Goal: Task Accomplishment & Management: Manage account settings

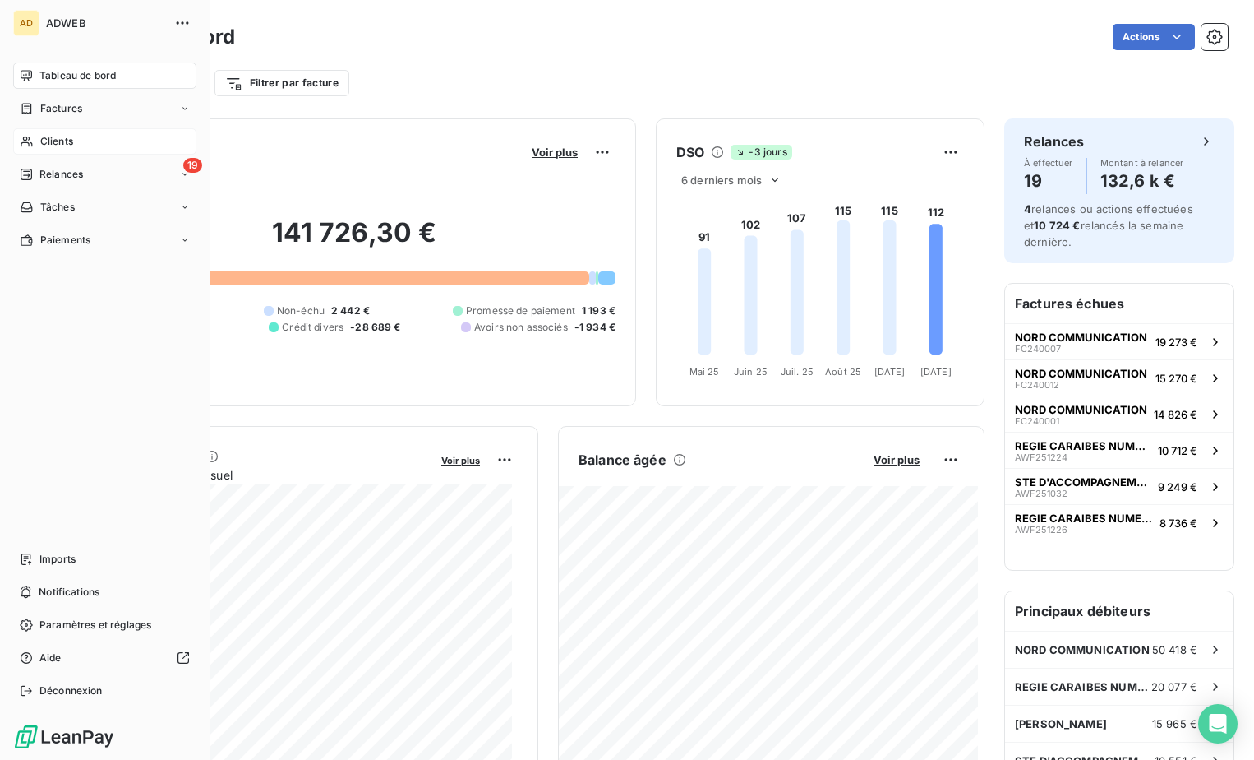
click at [50, 142] on span "Clients" at bounding box center [56, 141] width 33 height 15
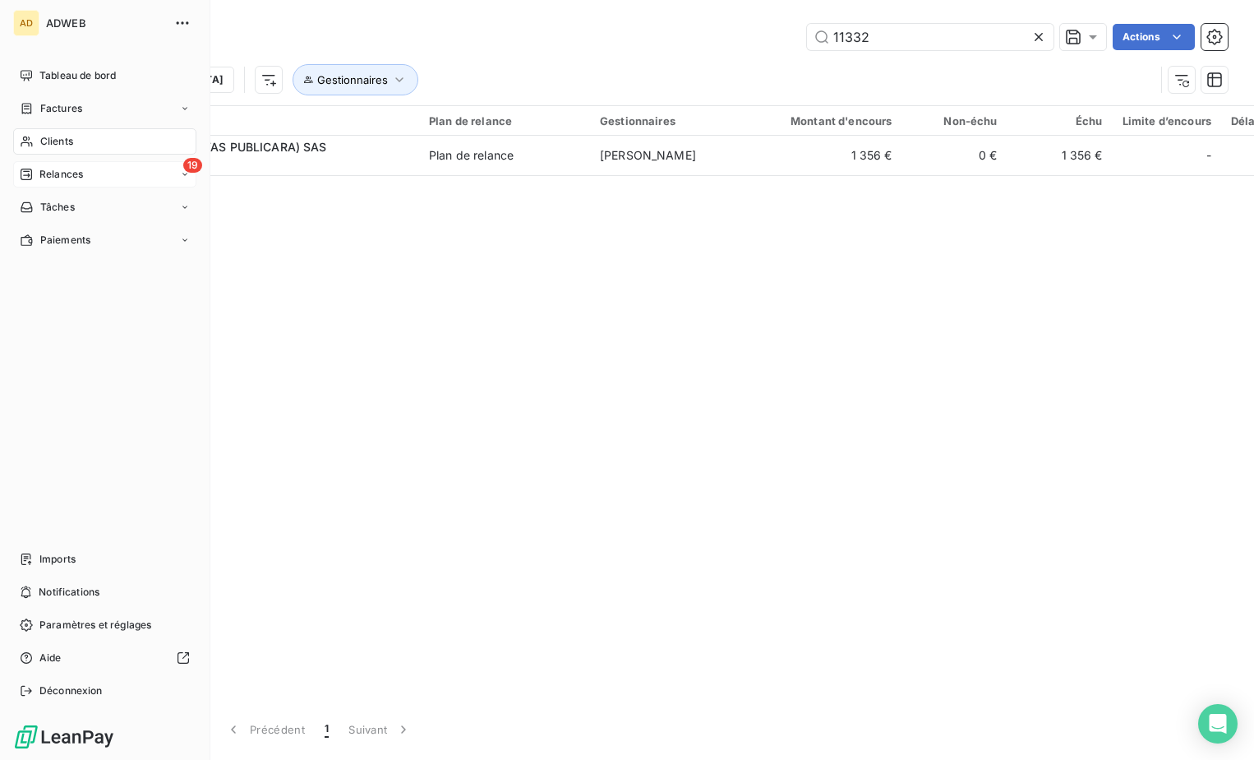
click at [59, 178] on span "Relances" at bounding box center [61, 174] width 44 height 15
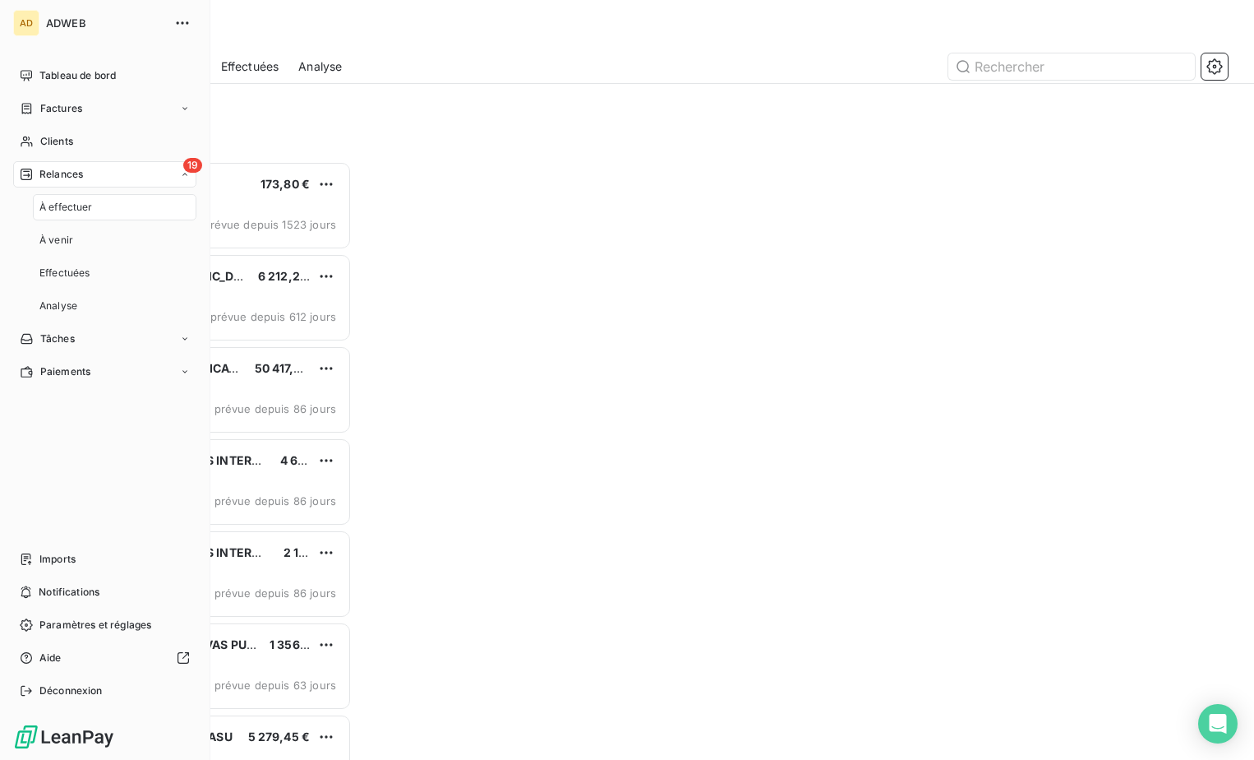
scroll to position [586, 260]
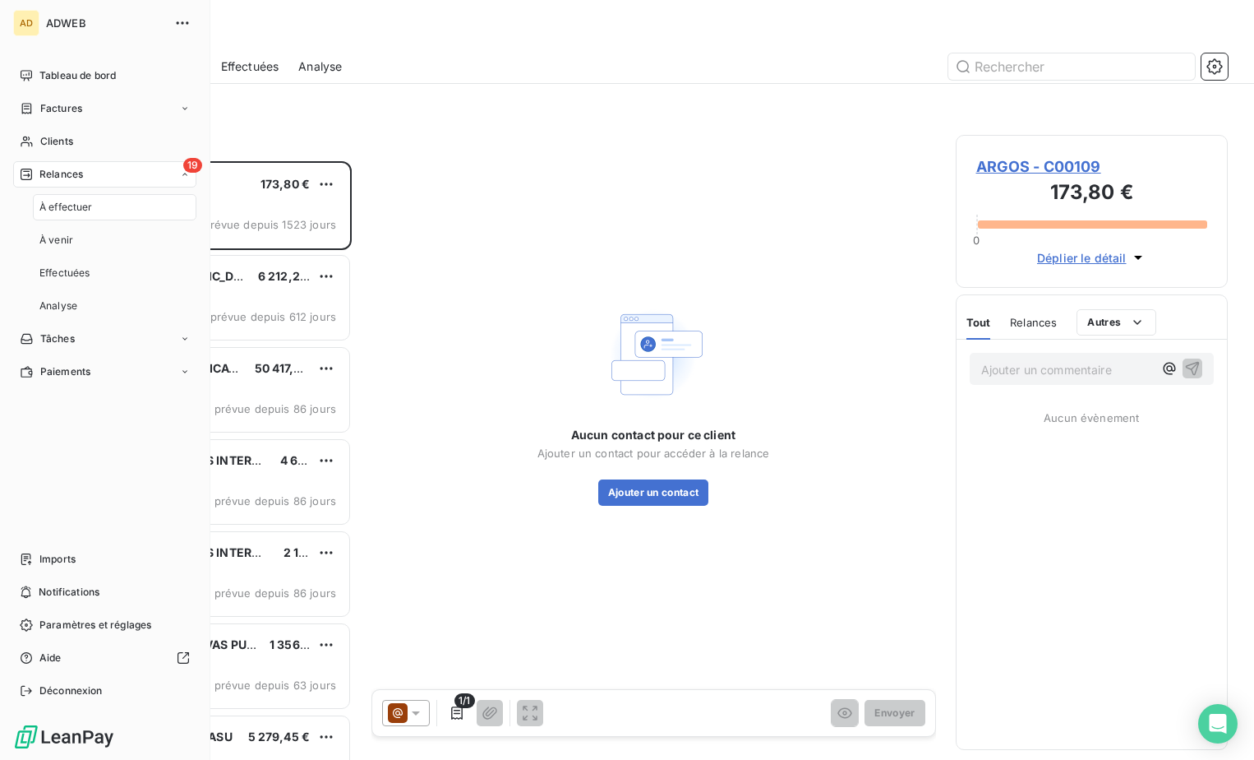
click at [65, 202] on span "À effectuer" at bounding box center [65, 207] width 53 height 15
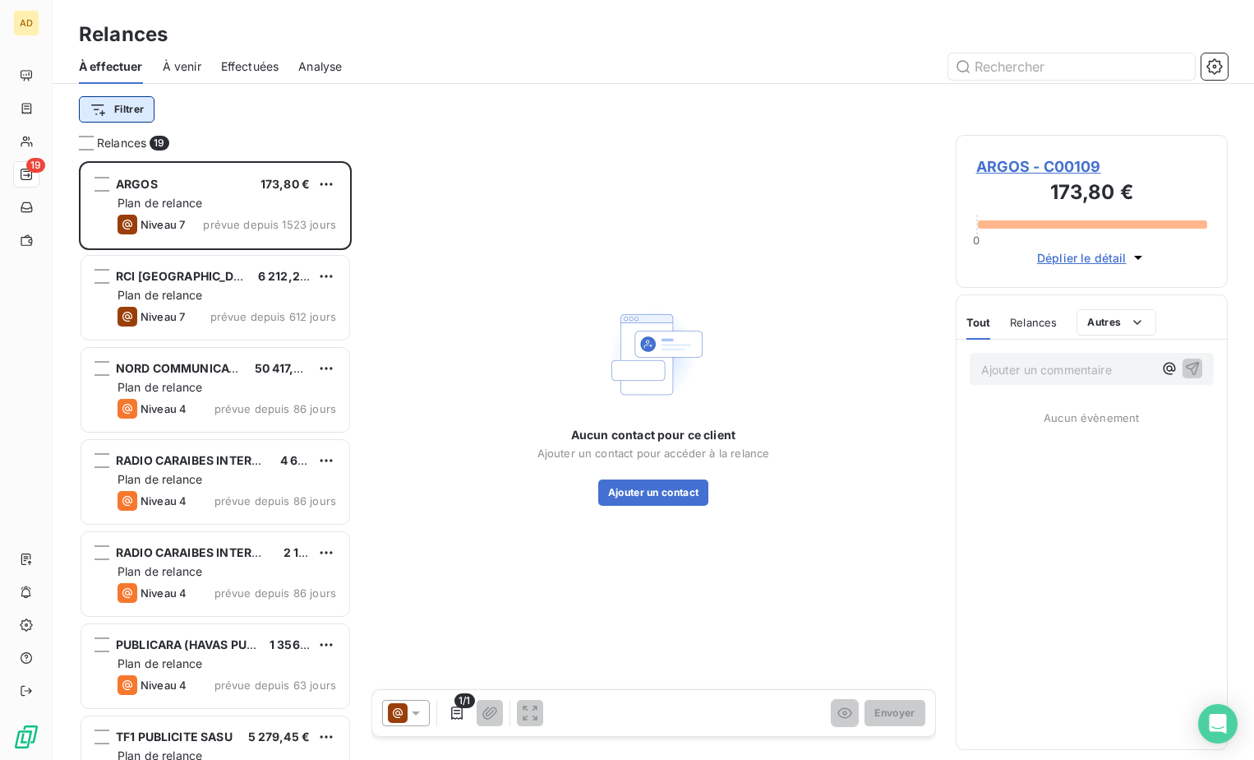
click at [140, 107] on html "AD 19 Relances À effectuer À venir Effectuées Analyse Filtrer Relances 19 [GEOG…" at bounding box center [627, 380] width 1254 height 760
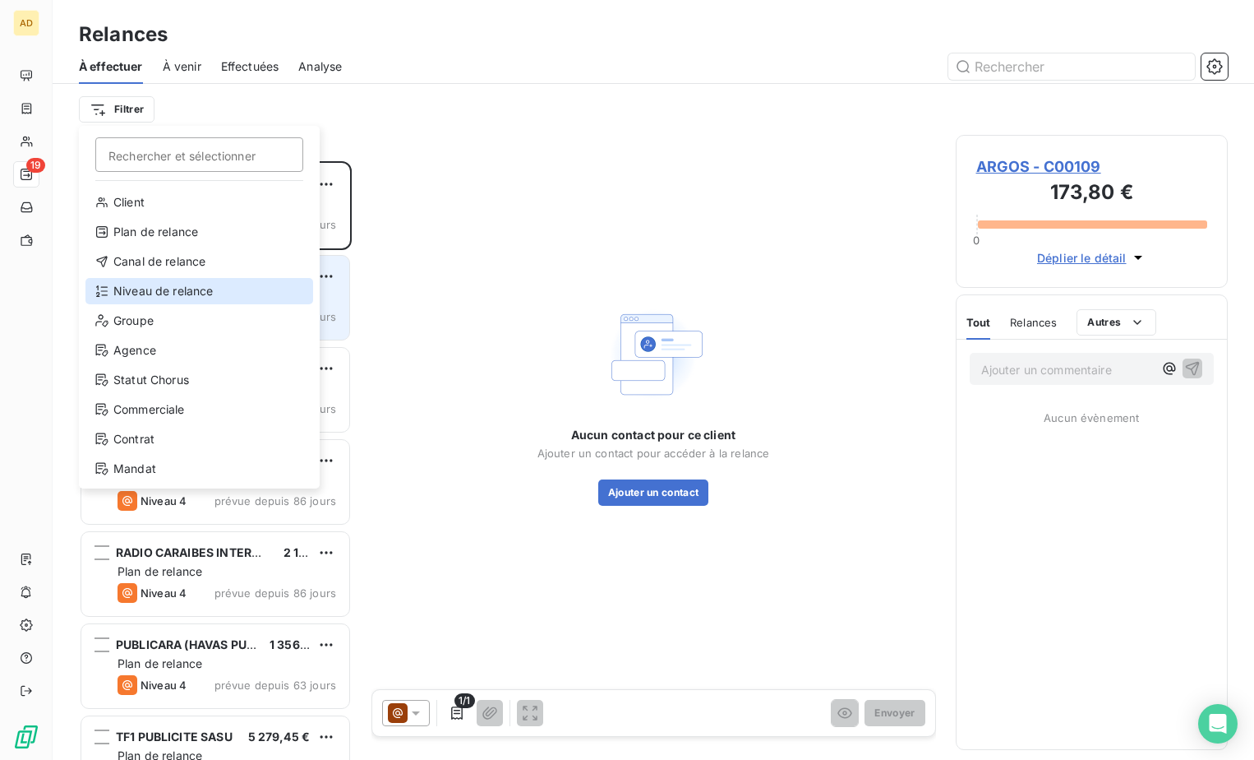
click at [135, 284] on div "Niveau de relance" at bounding box center [199, 291] width 228 height 26
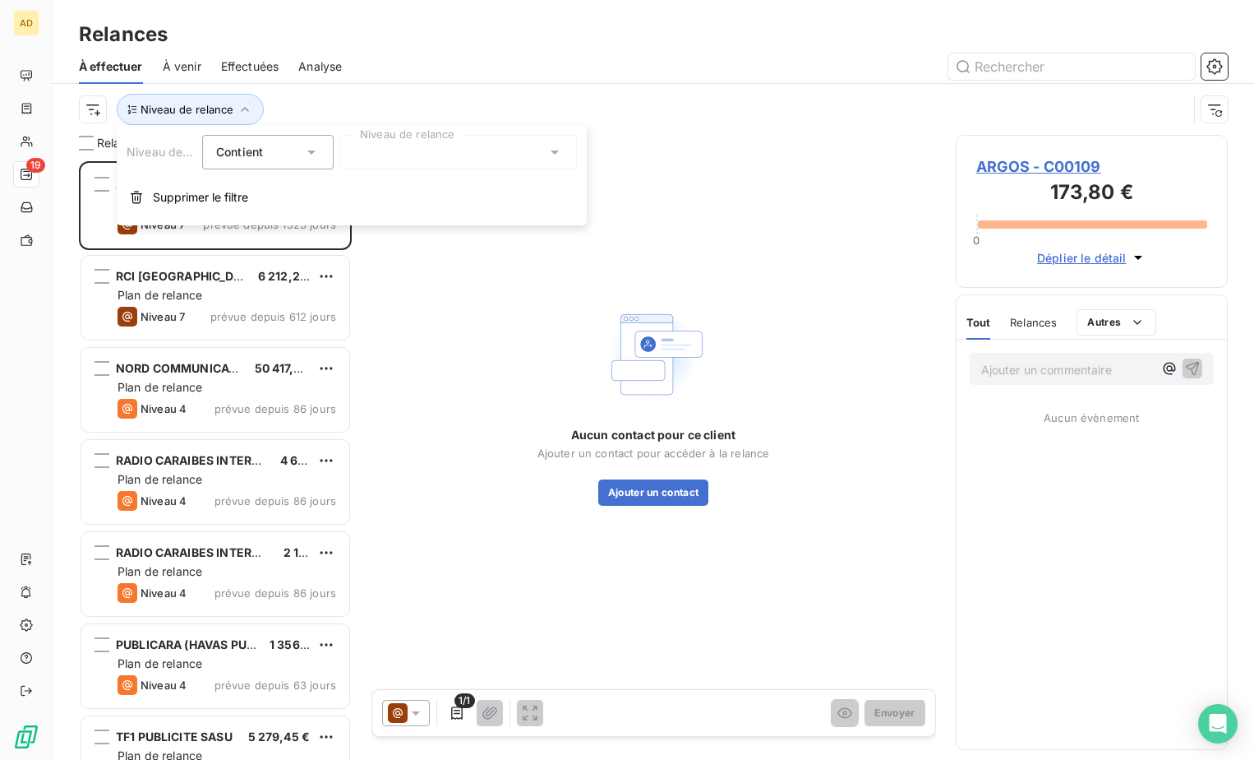
click at [357, 147] on div at bounding box center [458, 152] width 237 height 35
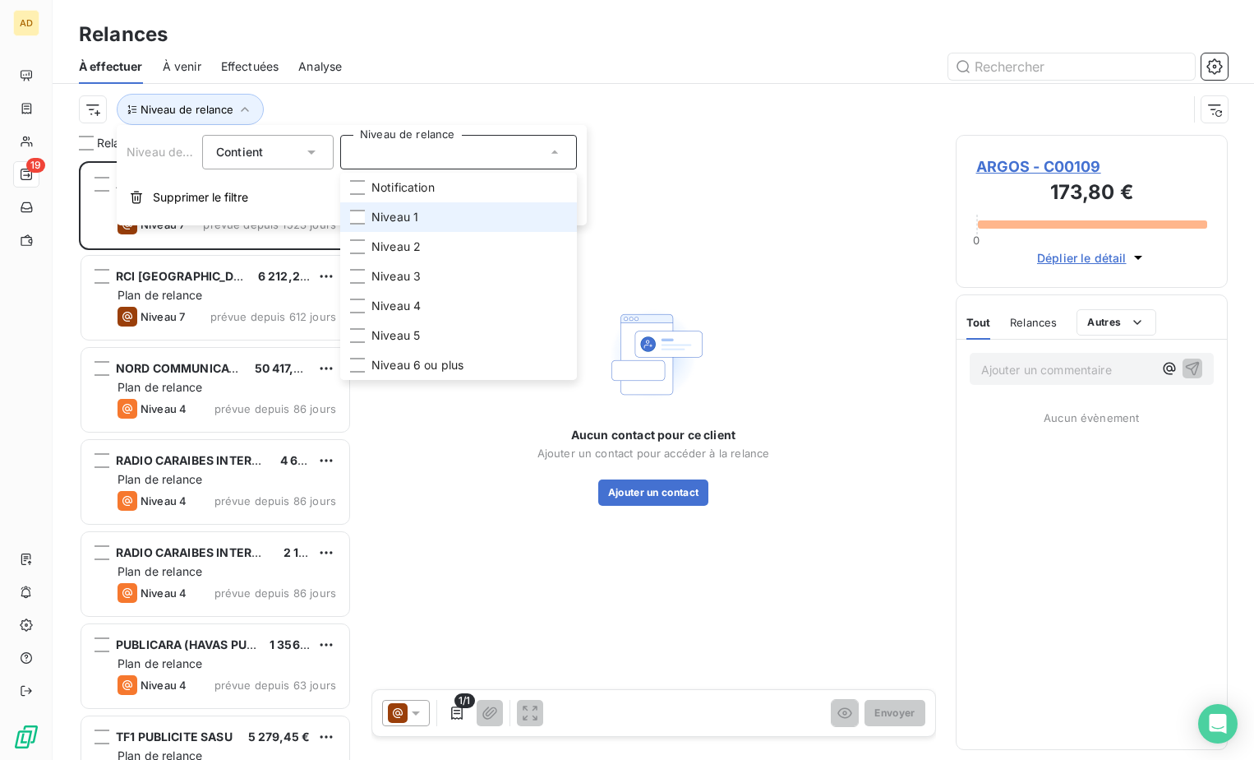
click at [366, 217] on li "Niveau 1" at bounding box center [458, 217] width 237 height 30
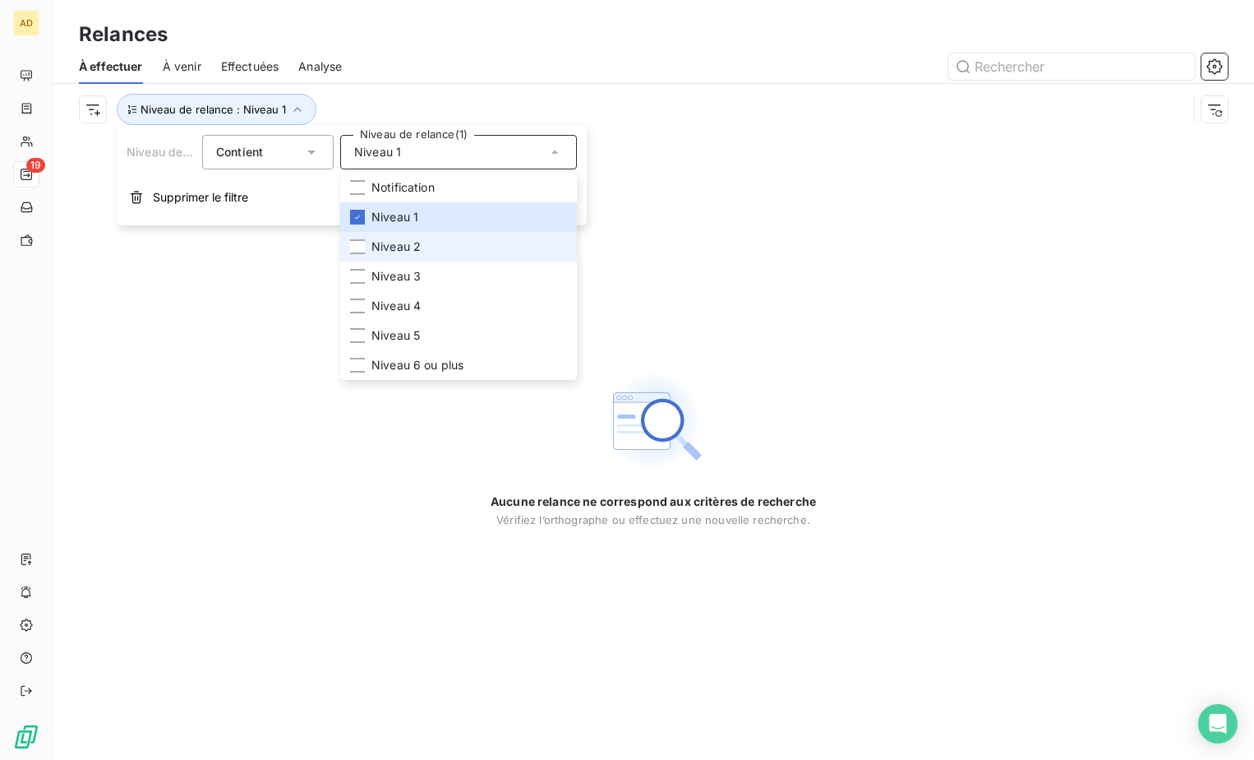
click at [372, 241] on span "Niveau 2" at bounding box center [396, 246] width 49 height 16
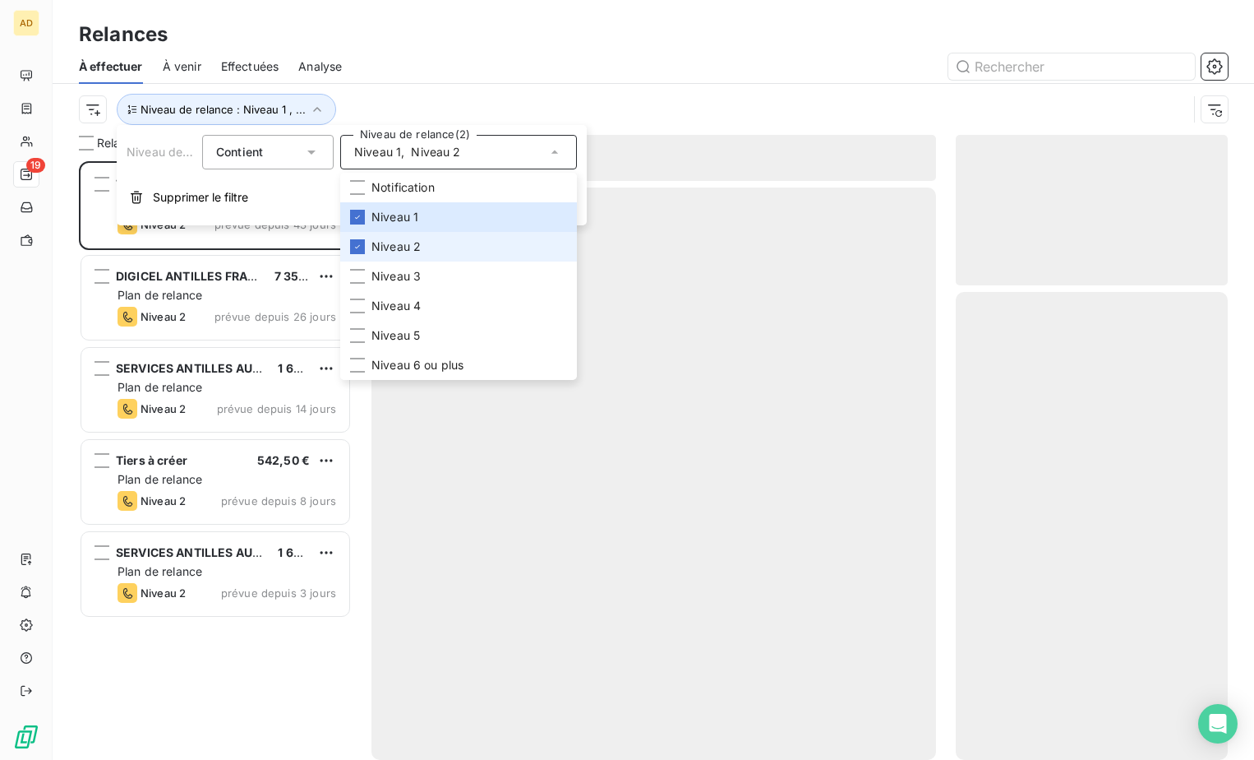
scroll to position [586, 260]
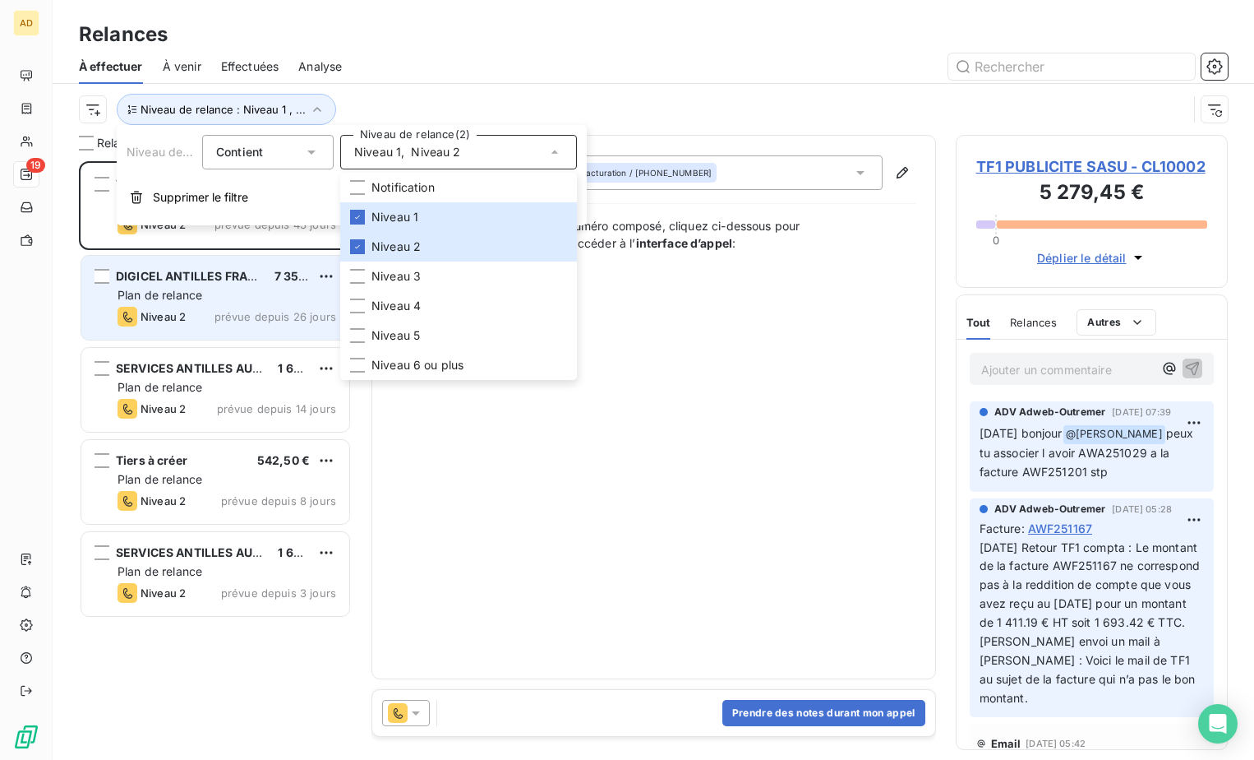
click at [224, 283] on div "DIGICEL ANTILLES FRANCAISES GUYANE SA" at bounding box center [188, 276] width 145 height 16
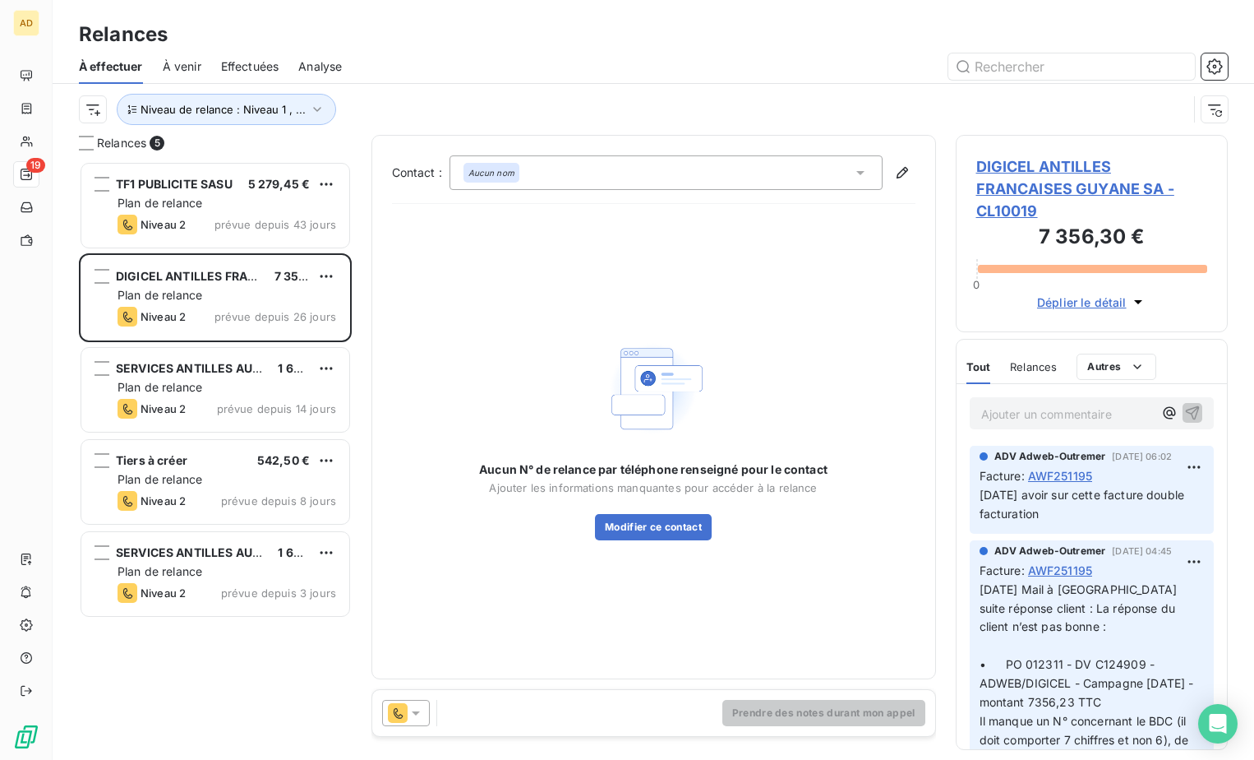
click at [417, 709] on icon at bounding box center [416, 712] width 16 height 16
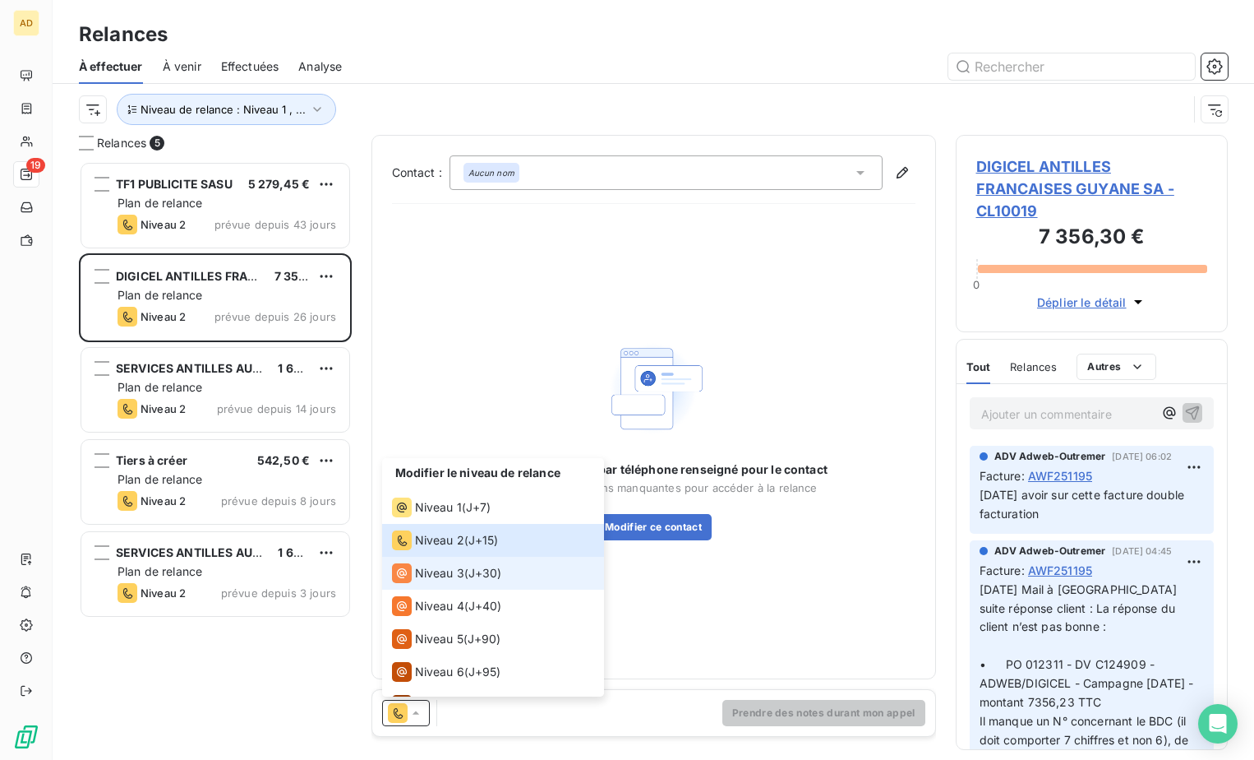
click at [430, 581] on div "Niveau 3" at bounding box center [428, 573] width 72 height 20
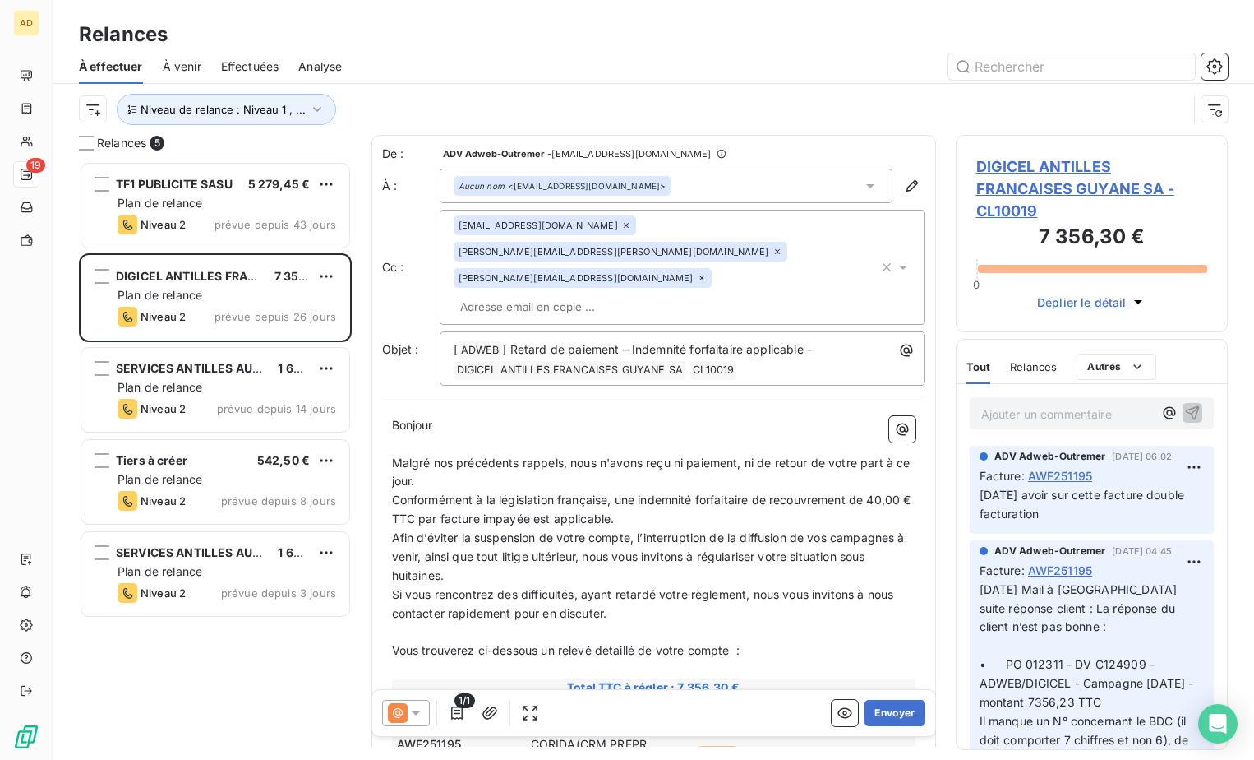
drag, startPoint x: 436, startPoint y: 427, endPoint x: 395, endPoint y: 413, distance: 43.2
click at [395, 454] on p "Malgré nos précédents rappels, nous n'avons reçu ni paiement, ni de retour de v…" at bounding box center [654, 473] width 524 height 38
copy span "Malgré nos précédents rappels, nous n'avons reçu ni paiement, ni de retour de v…"
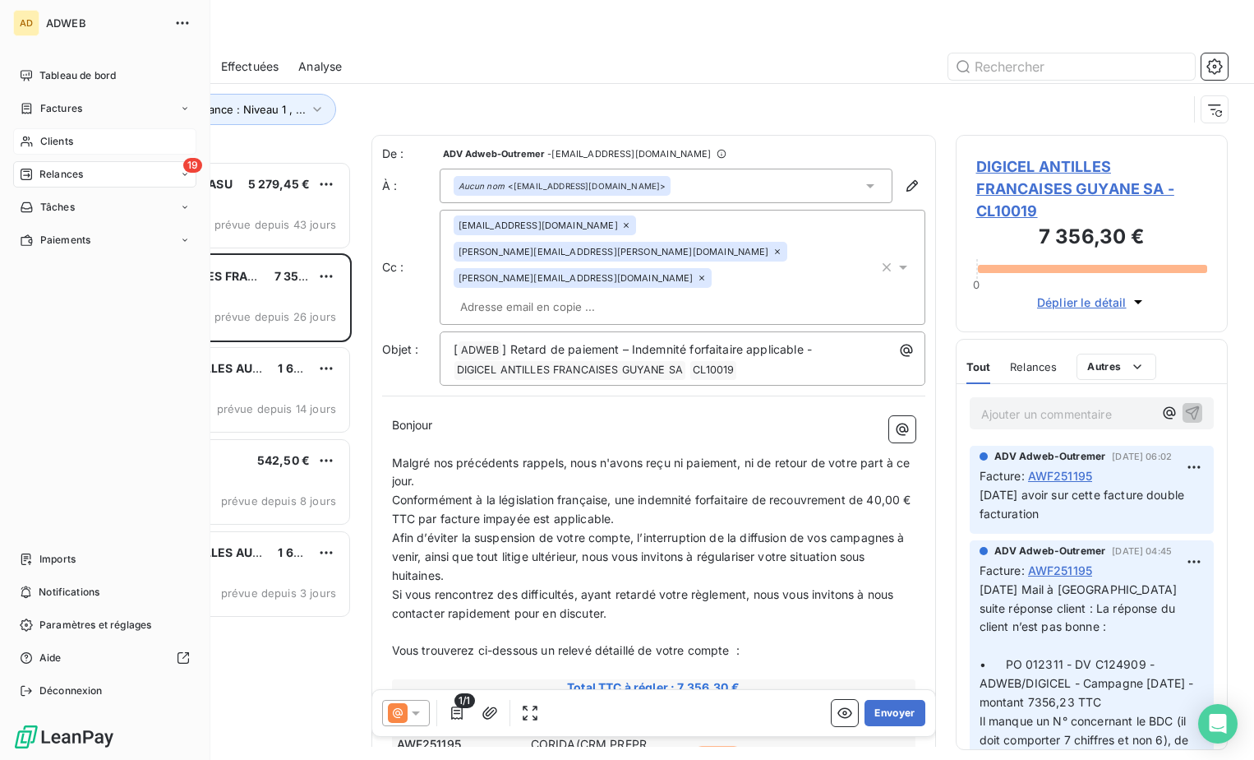
click at [48, 141] on span "Clients" at bounding box center [56, 141] width 33 height 15
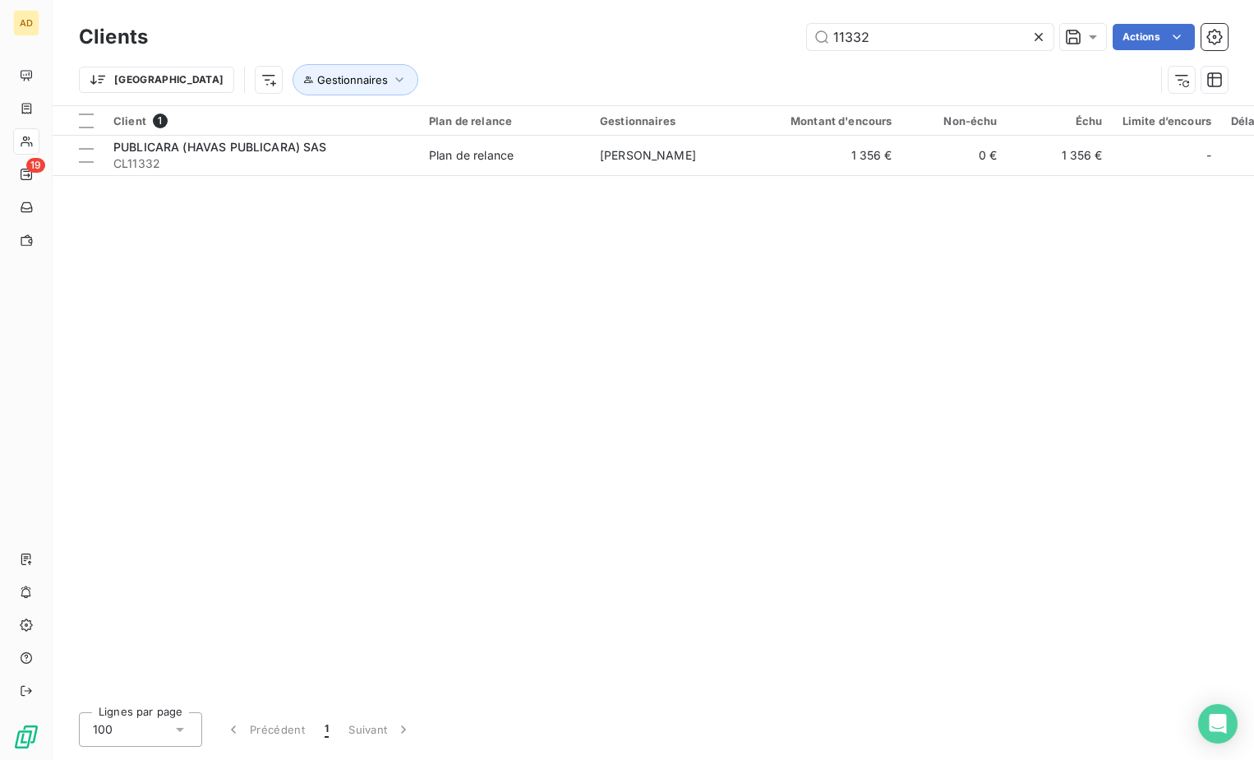
drag, startPoint x: 938, startPoint y: 44, endPoint x: 731, endPoint y: 34, distance: 207.4
click at [731, 34] on div "11332 Actions" at bounding box center [698, 37] width 1060 height 26
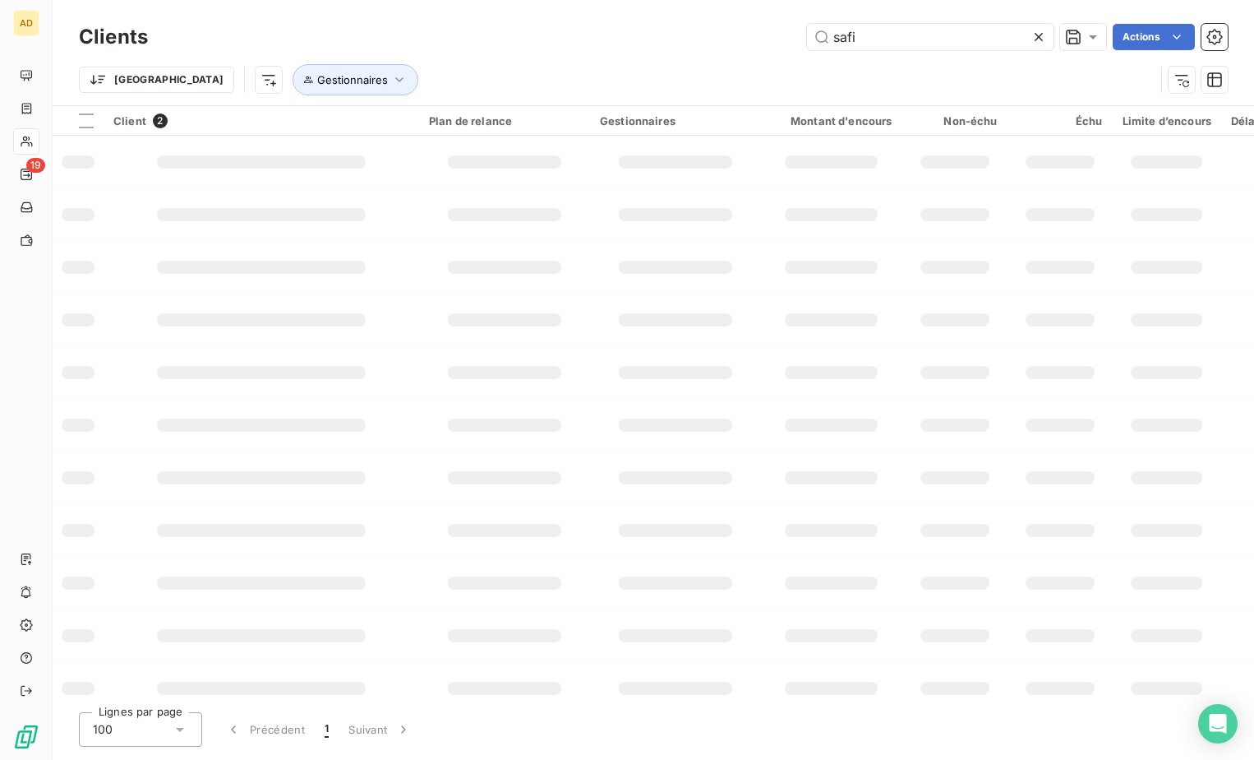
type input "safi"
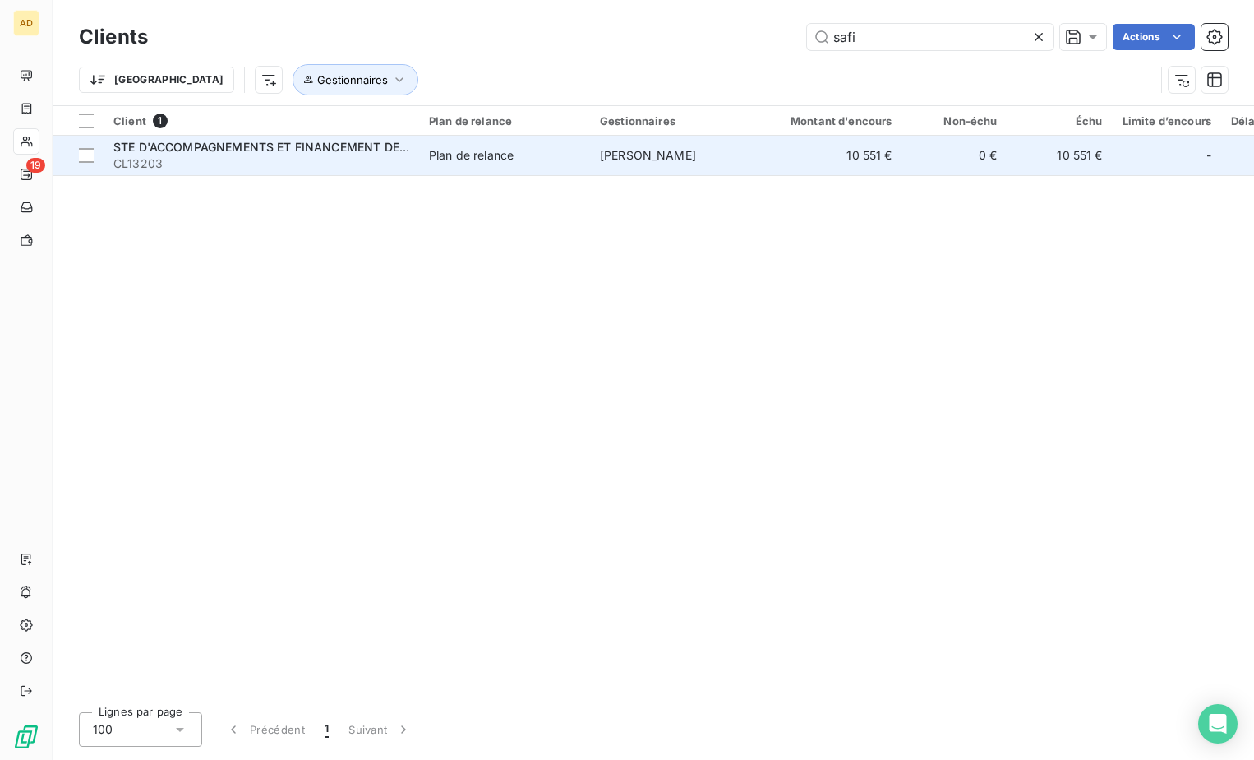
click at [621, 164] on td "[PERSON_NAME]" at bounding box center [675, 155] width 171 height 39
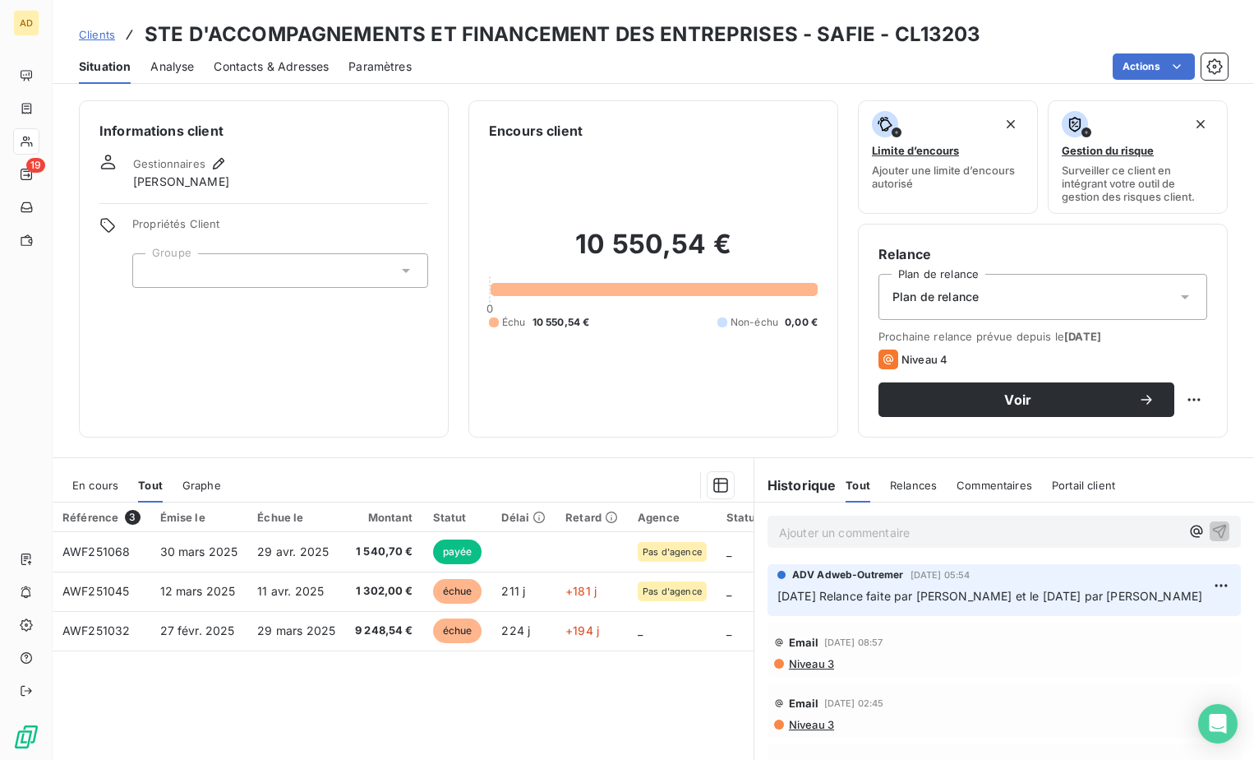
click at [100, 489] on span "En cours" at bounding box center [95, 484] width 46 height 13
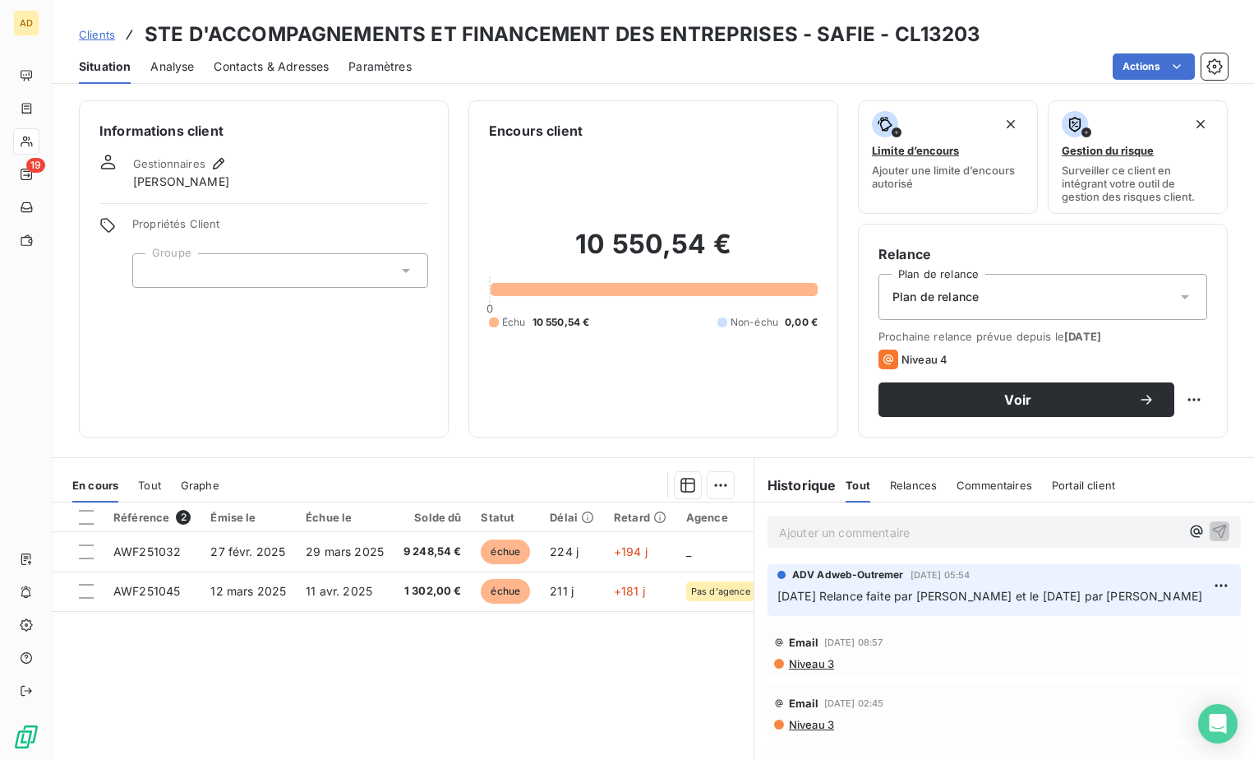
click at [312, 67] on span "Contacts & Adresses" at bounding box center [271, 66] width 115 height 16
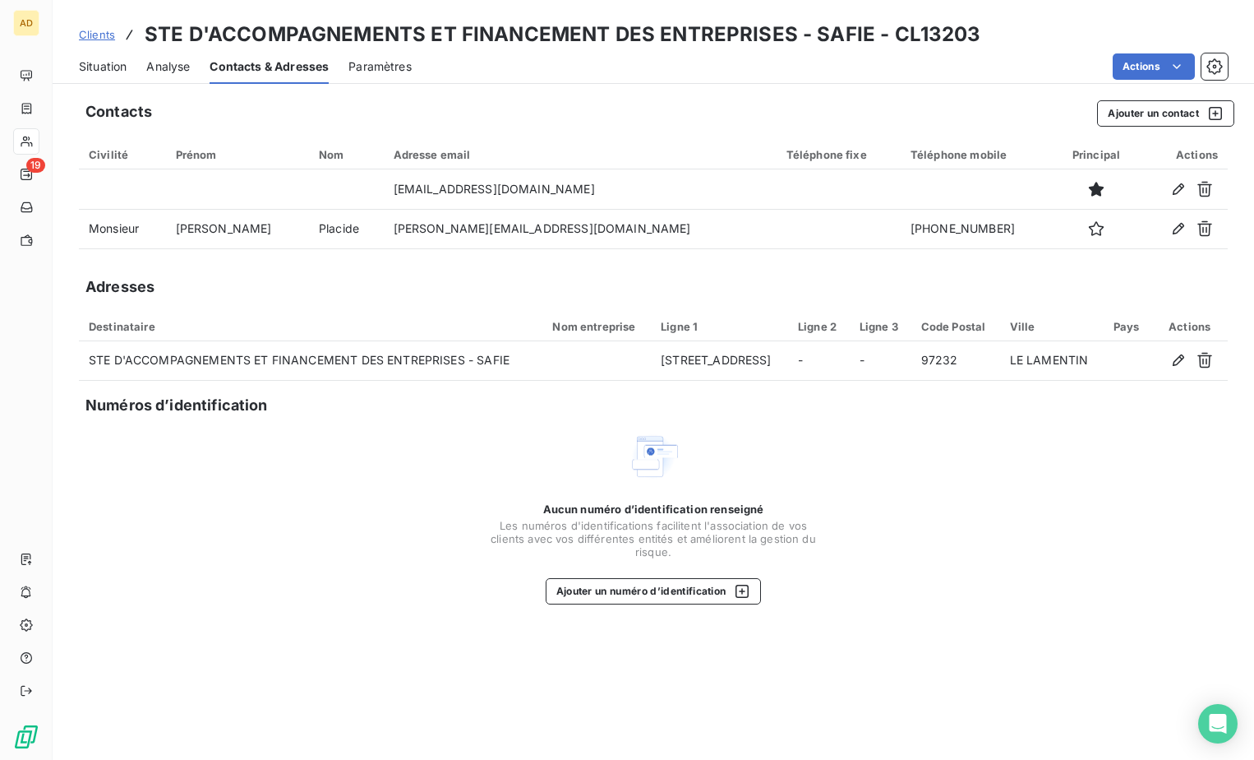
click at [95, 62] on span "Situation" at bounding box center [103, 66] width 48 height 16
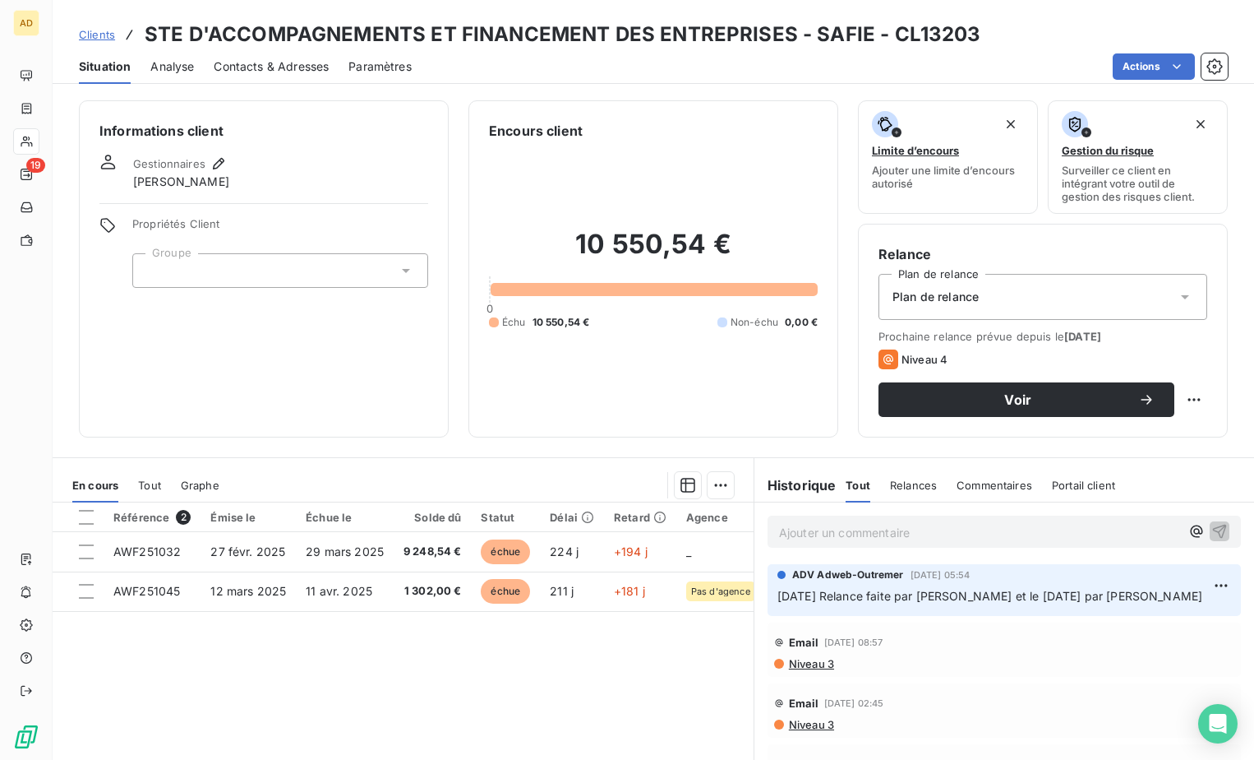
click at [316, 65] on span "Contacts & Adresses" at bounding box center [271, 66] width 115 height 16
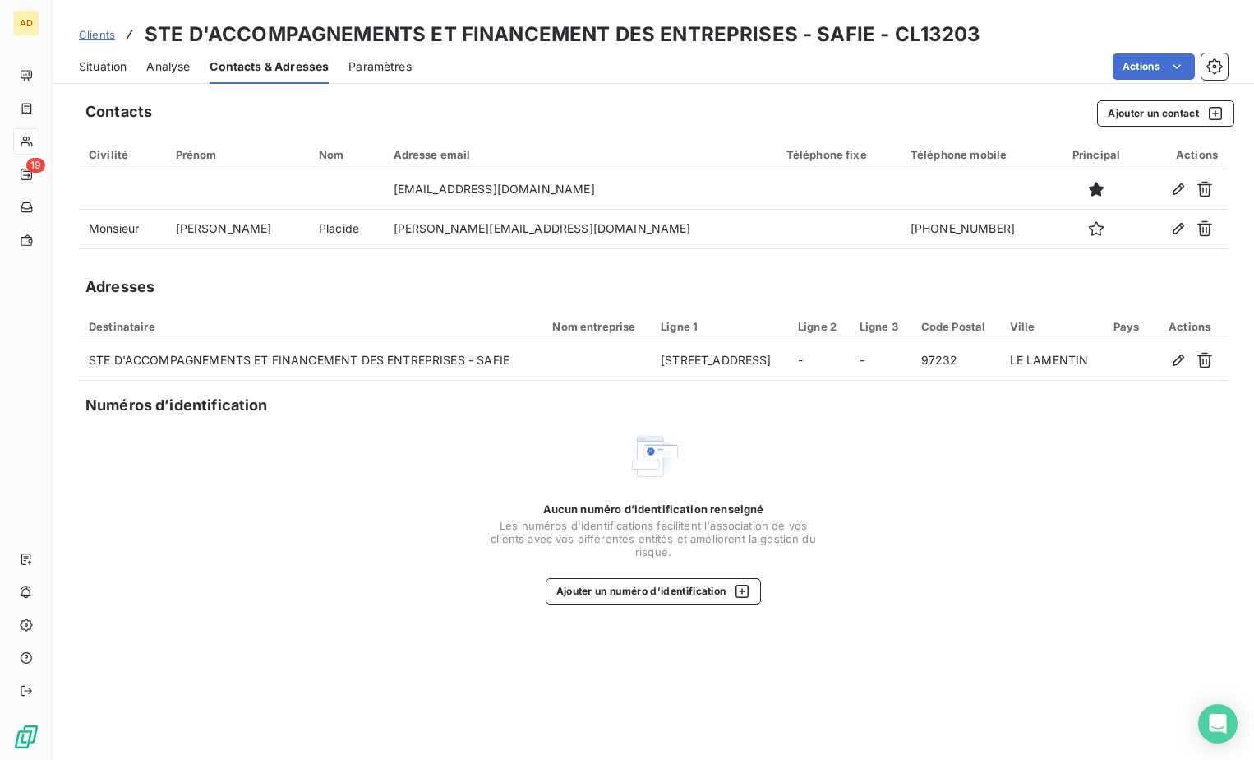
click at [112, 64] on span "Situation" at bounding box center [103, 66] width 48 height 16
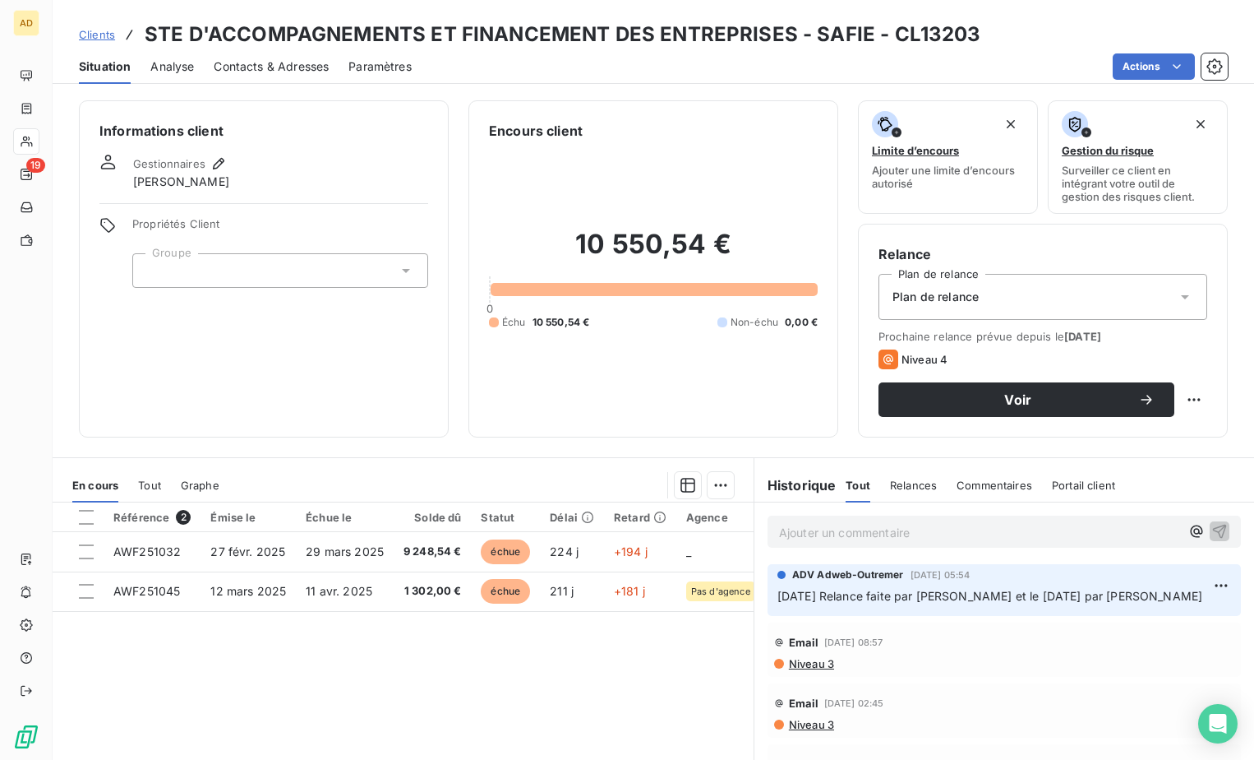
click at [802, 537] on p "Ajouter un commentaire ﻿" at bounding box center [979, 532] width 401 height 21
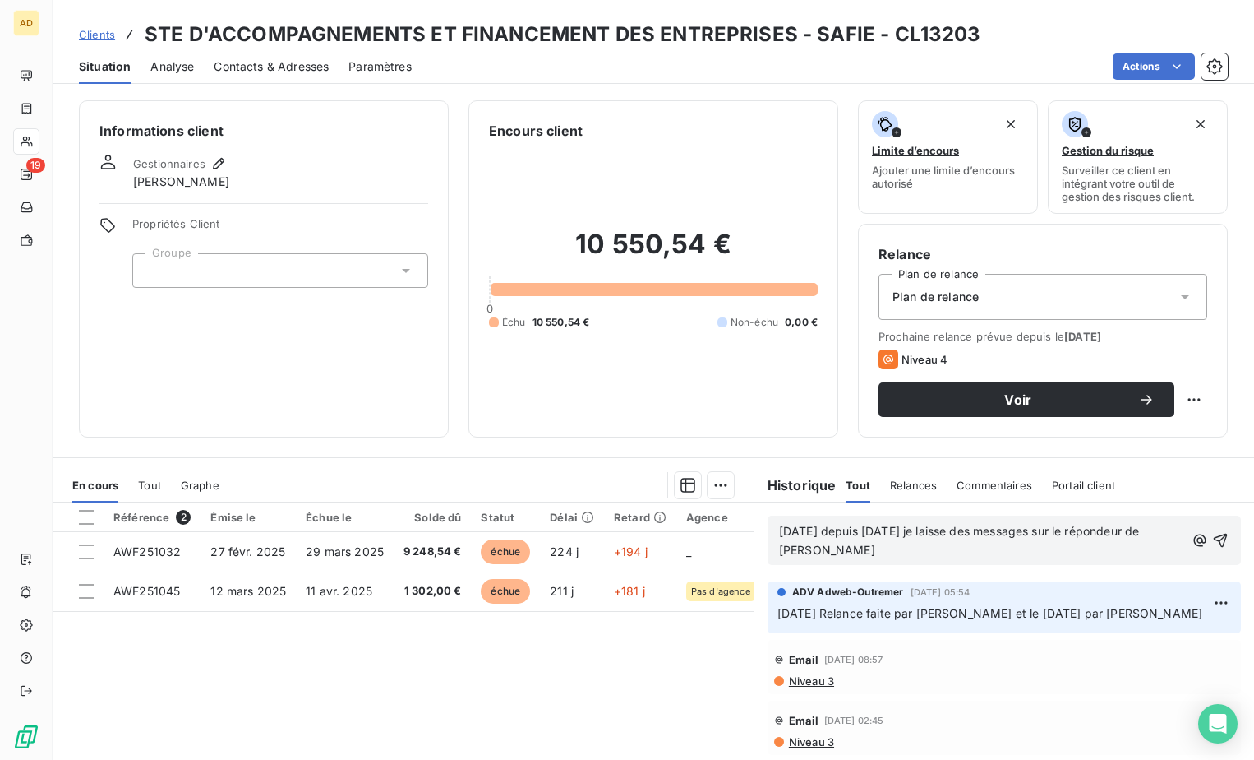
click at [845, 528] on span "[DATE] depuis [DATE] je laisse des messages sur le répondeur de [PERSON_NAME]" at bounding box center [961, 540] width 364 height 33
click at [885, 559] on p "[DATE] Depuis [DATE] je laisse des messages sur le répondeur de [PERSON_NAME]" at bounding box center [982, 541] width 406 height 38
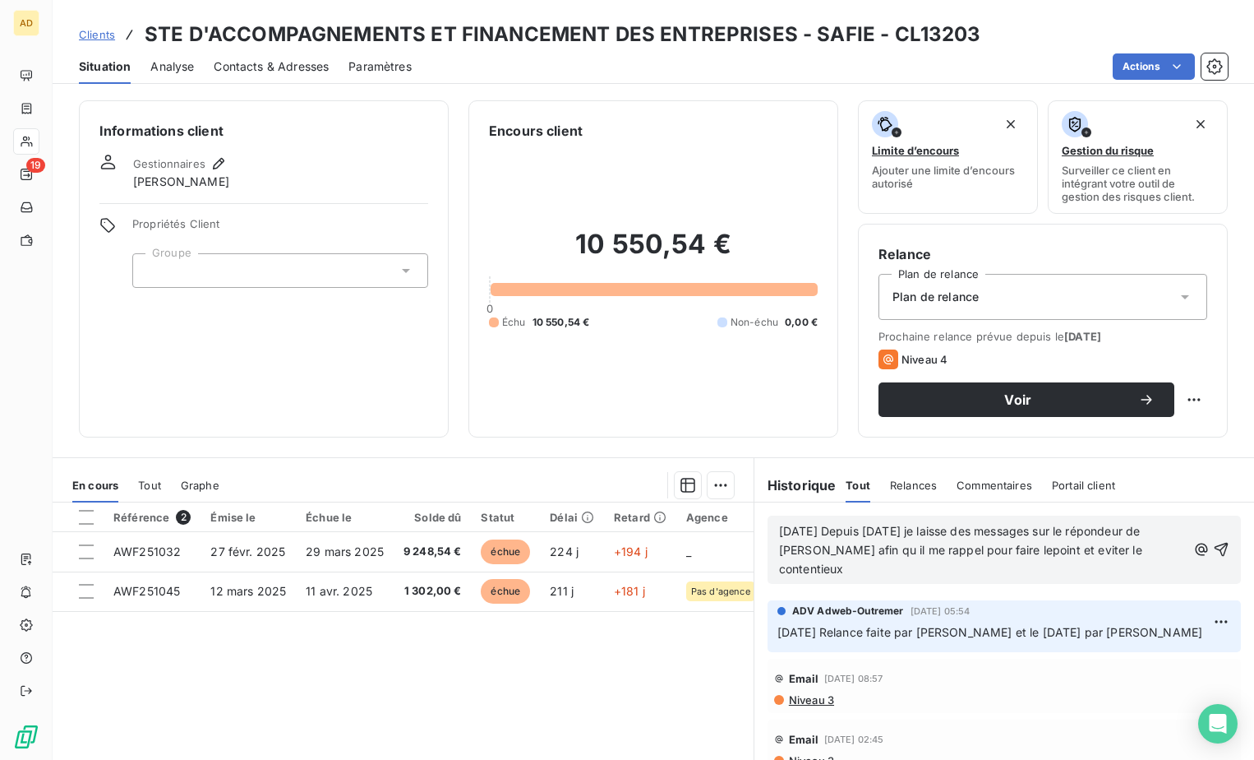
click at [880, 555] on span "[DATE] Depuis [DATE] je laisse des messages sur le répondeur de [PERSON_NAME] a…" at bounding box center [962, 550] width 367 height 52
click at [884, 551] on span "[DATE] Depuis [DATE] je laisse des messages sur le répondeur de [PERSON_NAME] a…" at bounding box center [962, 550] width 367 height 52
click at [1018, 555] on span "[DATE] Depuis [DATE] je laisse des messages sur le répondeur de [PERSON_NAME] a…" at bounding box center [962, 550] width 367 height 52
click at [1081, 555] on span "[DATE] Depuis [DATE] je laisse des messages sur le répondeur de [PERSON_NAME] a…" at bounding box center [964, 550] width 370 height 52
click at [1215, 547] on icon "button" at bounding box center [1222, 550] width 14 height 14
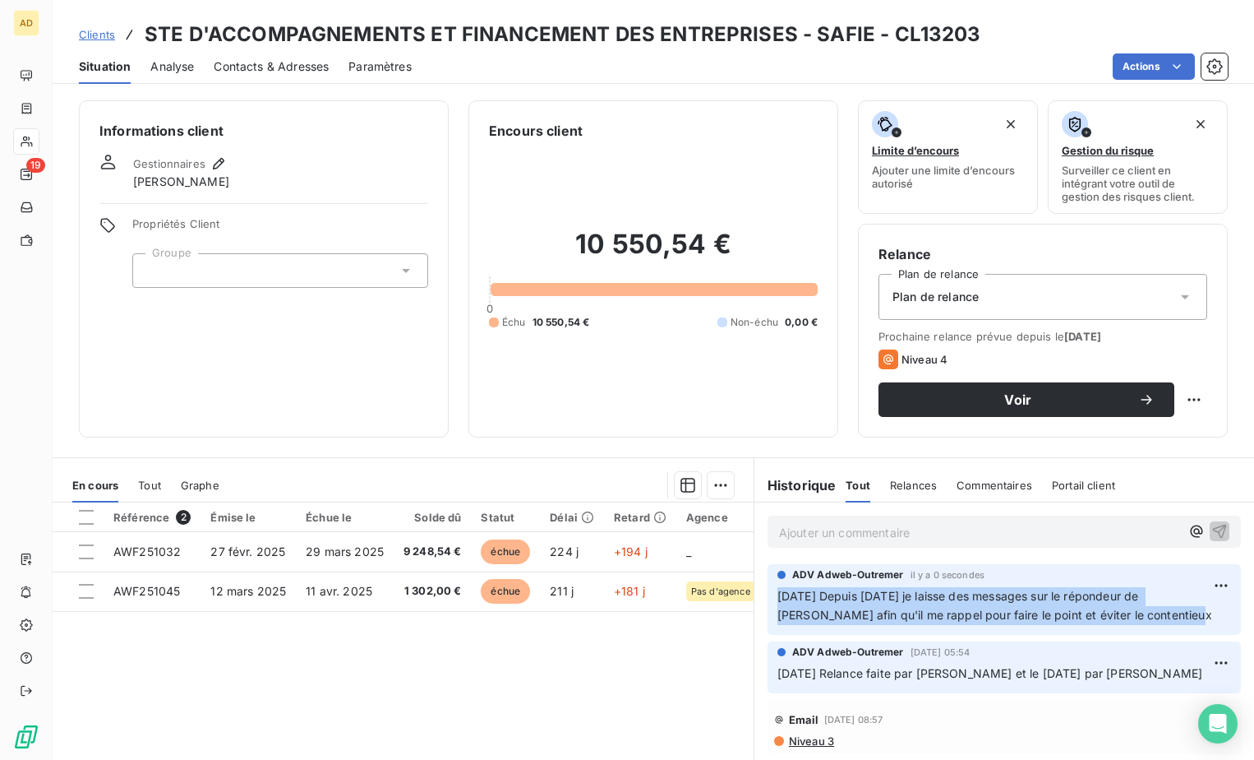
drag, startPoint x: 1167, startPoint y: 615, endPoint x: 764, endPoint y: 598, distance: 403.2
click at [768, 598] on div "ADV Adweb-Outremer il y a 0 secondes [DATE] Depuis [DATE] je laisse des message…" at bounding box center [1004, 599] width 473 height 71
copy span "[DATE] Depuis [DATE] je laisse des messages sur le répondeur de [PERSON_NAME] a…"
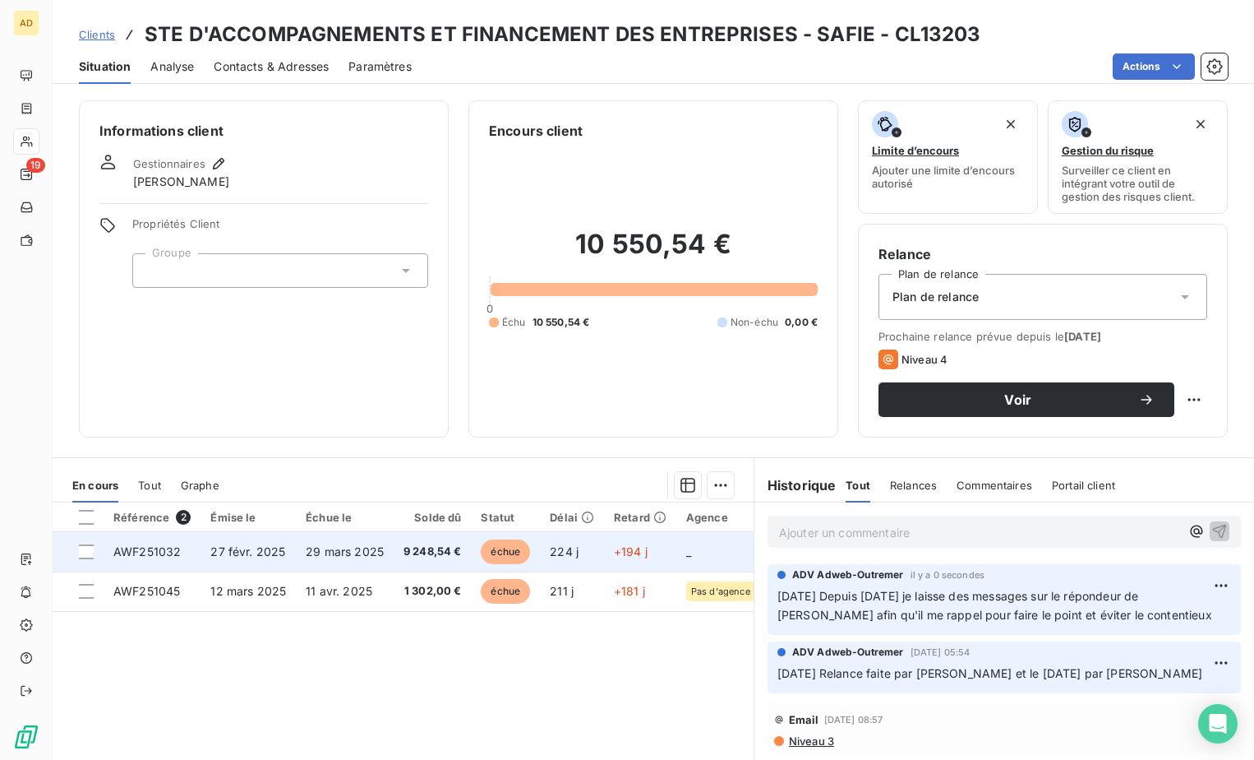
click at [222, 558] on td "27 févr. 2025" at bounding box center [248, 551] width 95 height 39
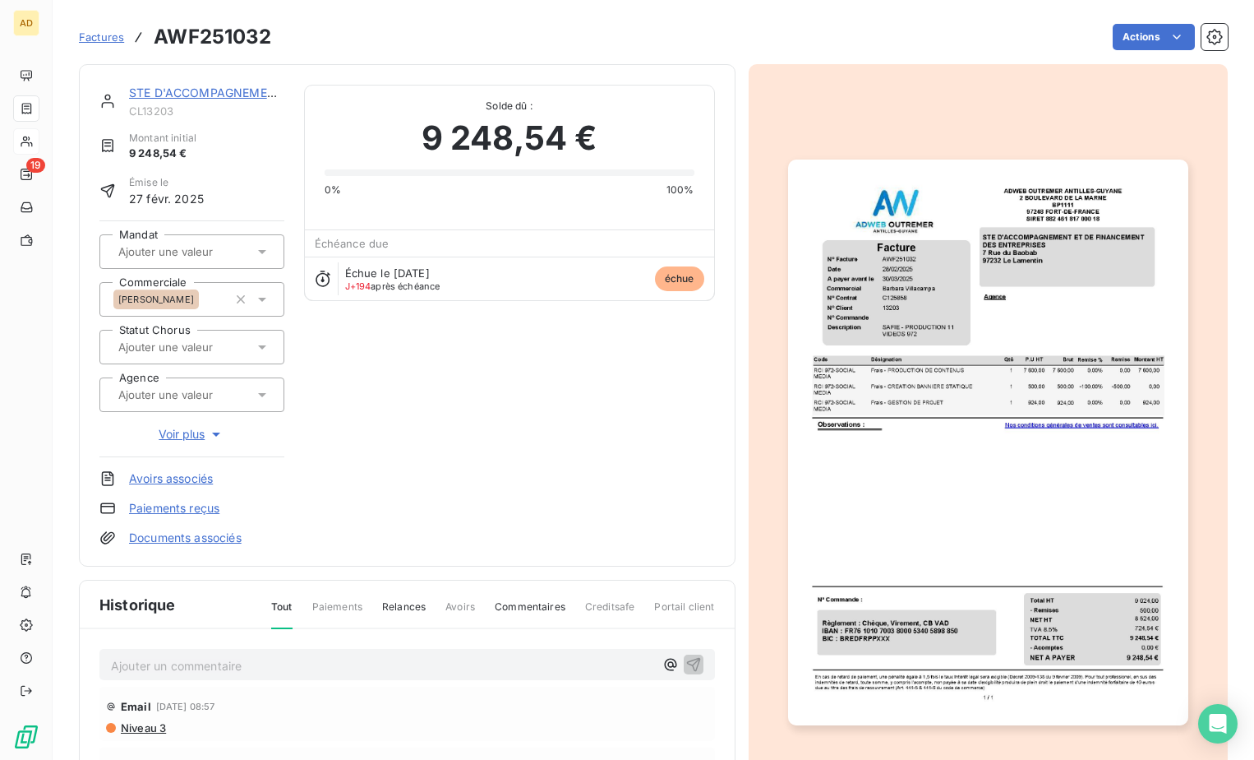
click at [166, 663] on p "Ajouter un commentaire ﻿" at bounding box center [382, 665] width 543 height 21
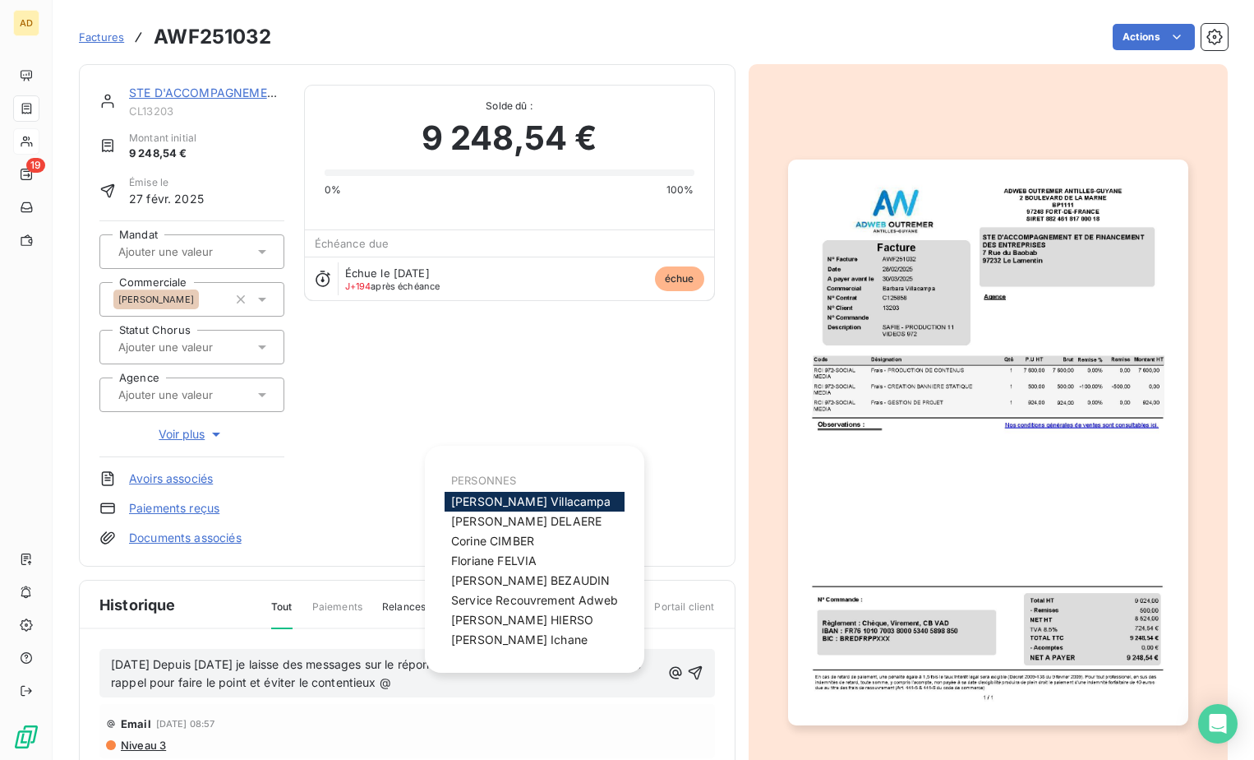
click at [492, 500] on span "[PERSON_NAME]" at bounding box center [531, 501] width 160 height 14
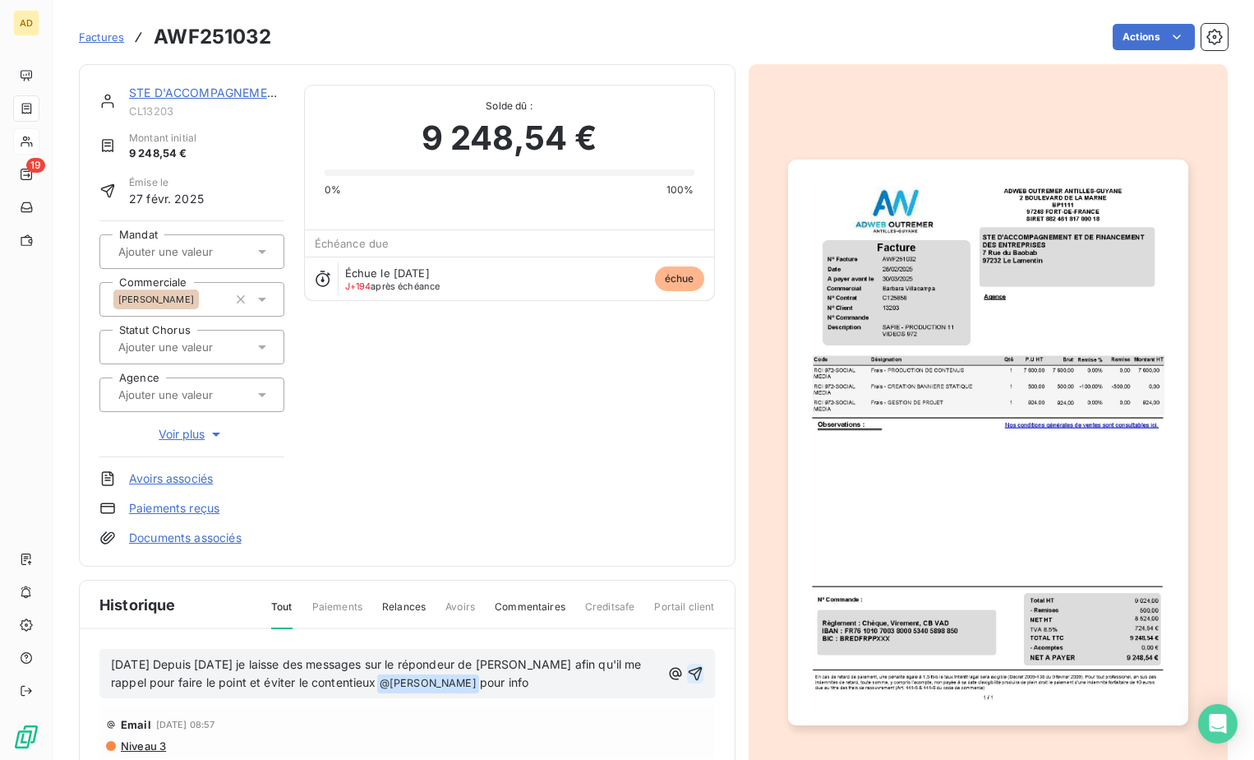
click at [687, 668] on icon "button" at bounding box center [695, 673] width 16 height 16
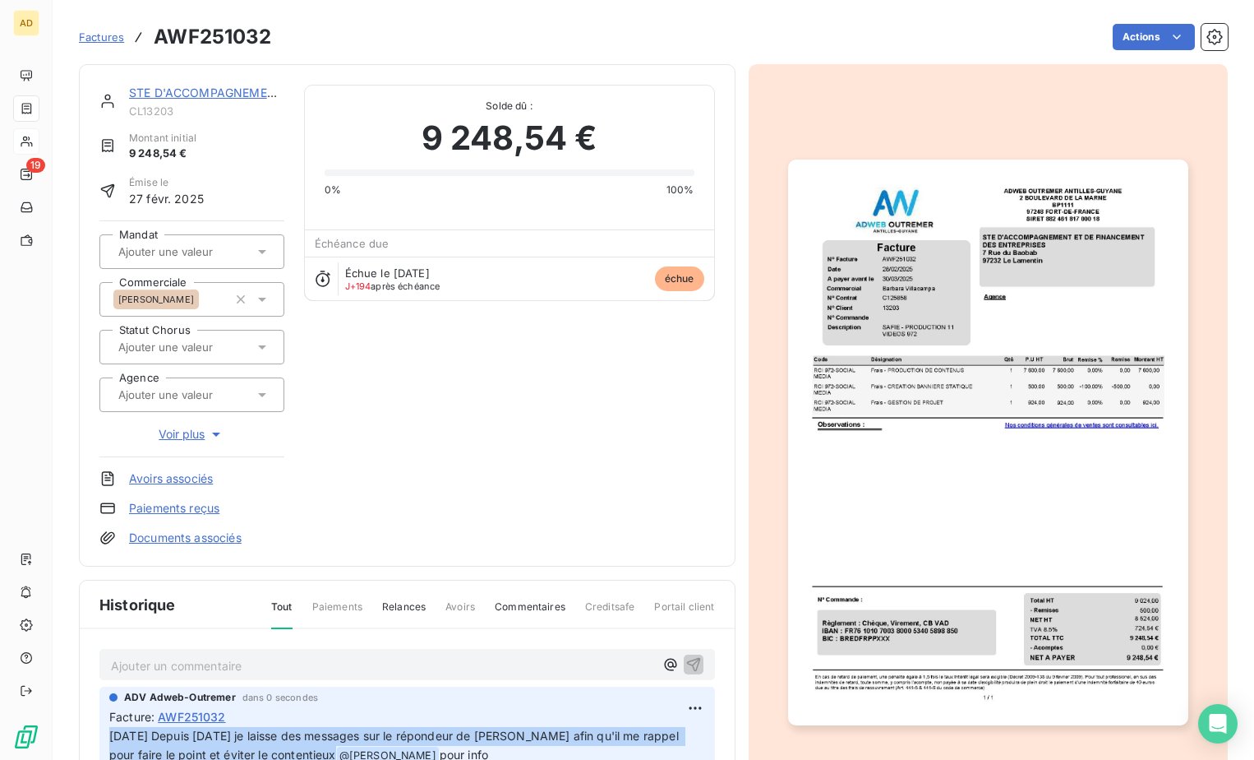
drag, startPoint x: 339, startPoint y: 751, endPoint x: 103, endPoint y: 737, distance: 237.2
click at [103, 737] on div "ADV Adweb-Outremer dans 0 secondes Facture : AWF251032 [DATE] Depuis [DATE] je …" at bounding box center [407, 730] width 616 height 89
copy span "[DATE] Depuis [DATE] je laisse des messages sur le répondeur de [PERSON_NAME] a…"
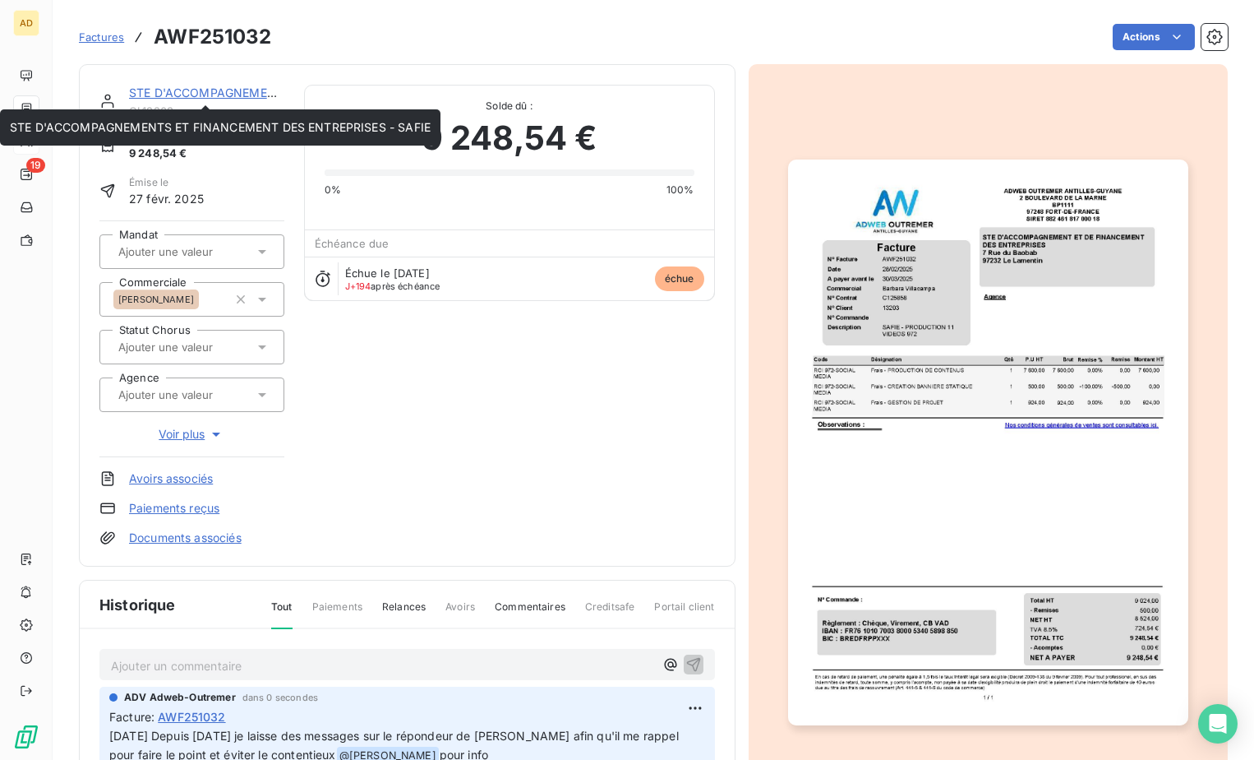
click at [145, 90] on link "STE D'ACCOMPAGNEMENTS ET FINANCEMENT DES ENTREPRISES - SAFIE" at bounding box center [339, 92] width 421 height 14
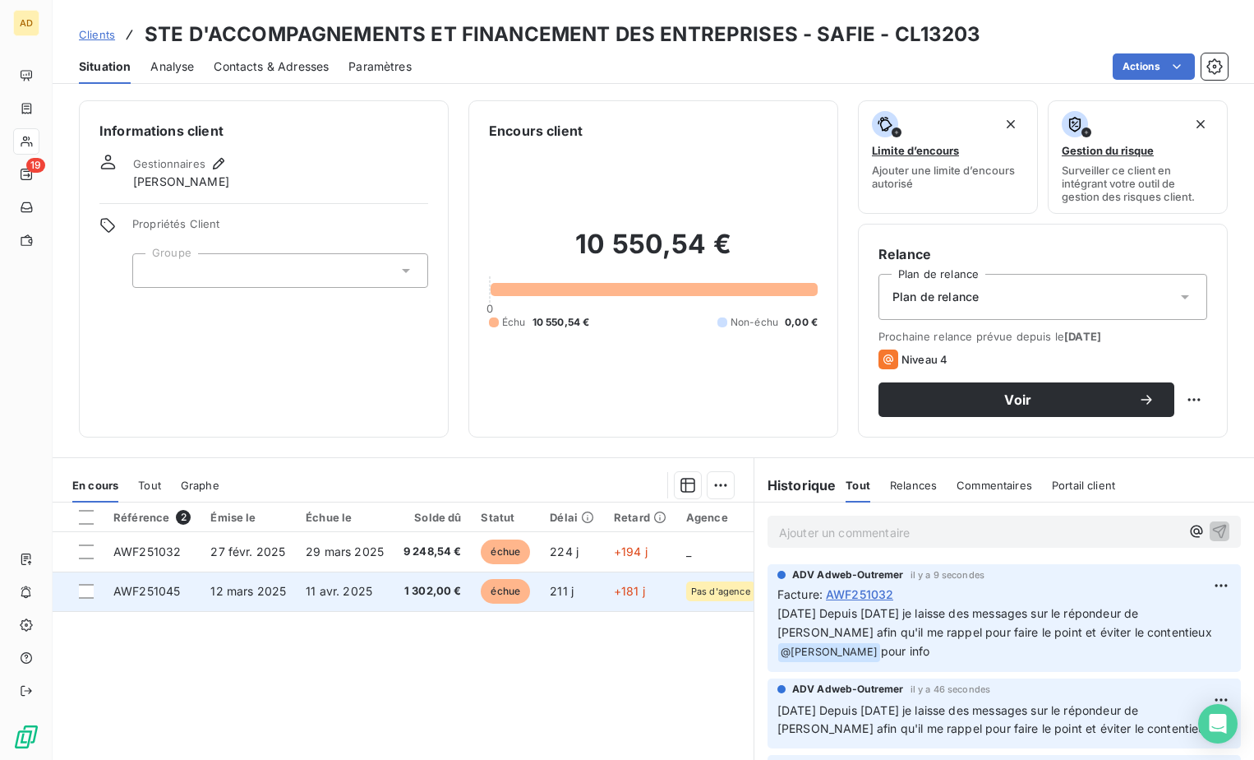
click at [217, 598] on td "12 mars 2025" at bounding box center [248, 590] width 95 height 39
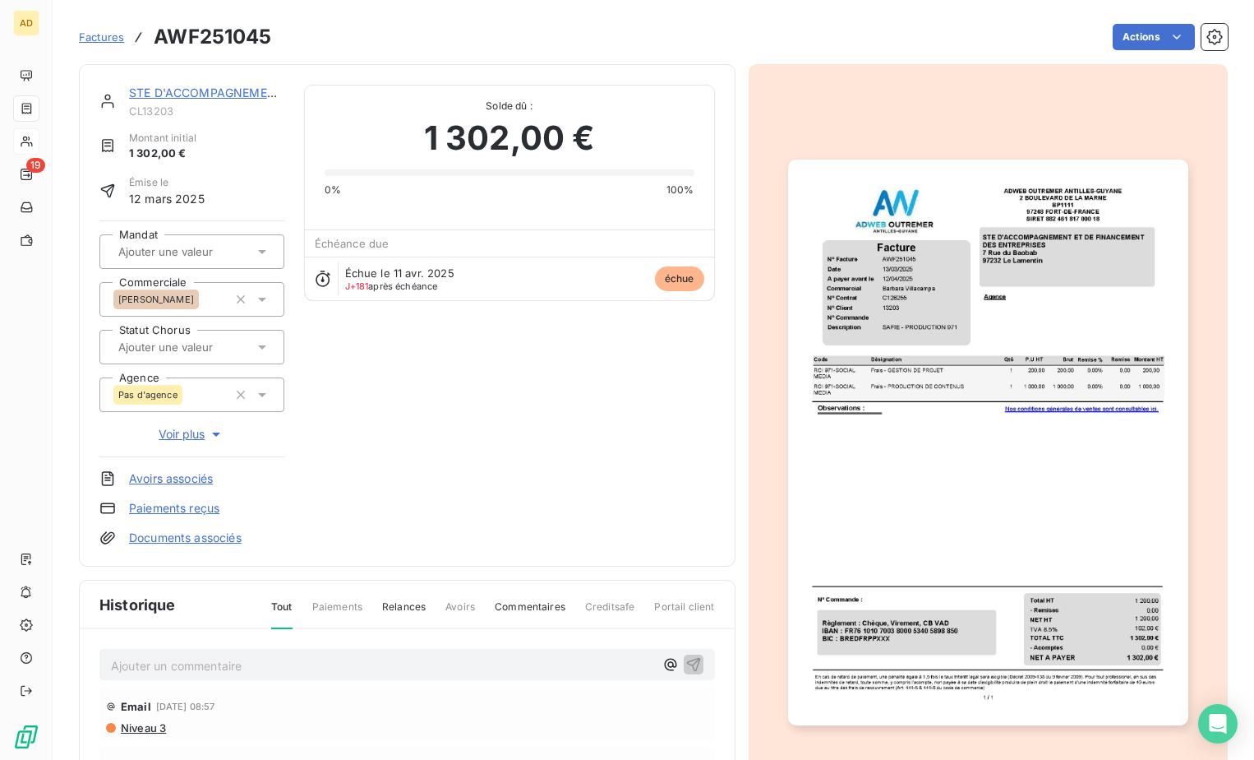
click at [201, 658] on p "Ajouter un commentaire ﻿" at bounding box center [382, 665] width 543 height 21
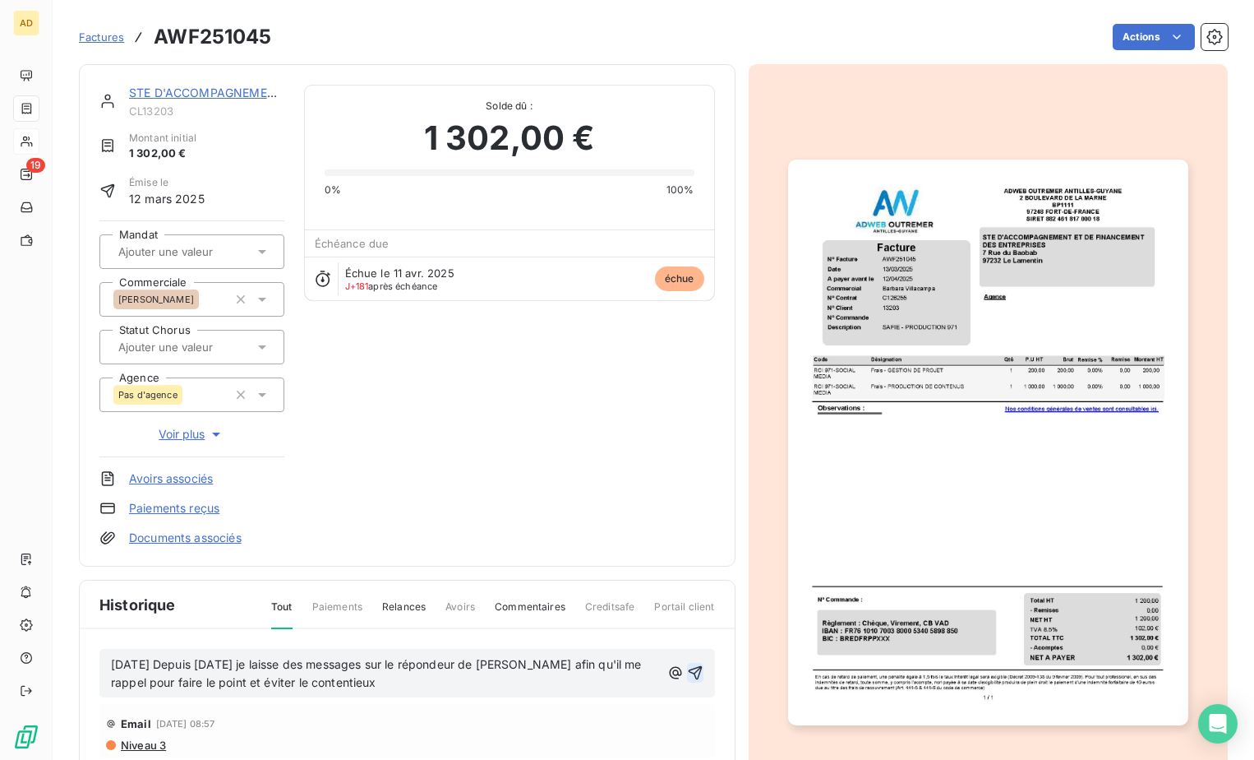
click at [688, 671] on icon "button" at bounding box center [695, 673] width 14 height 14
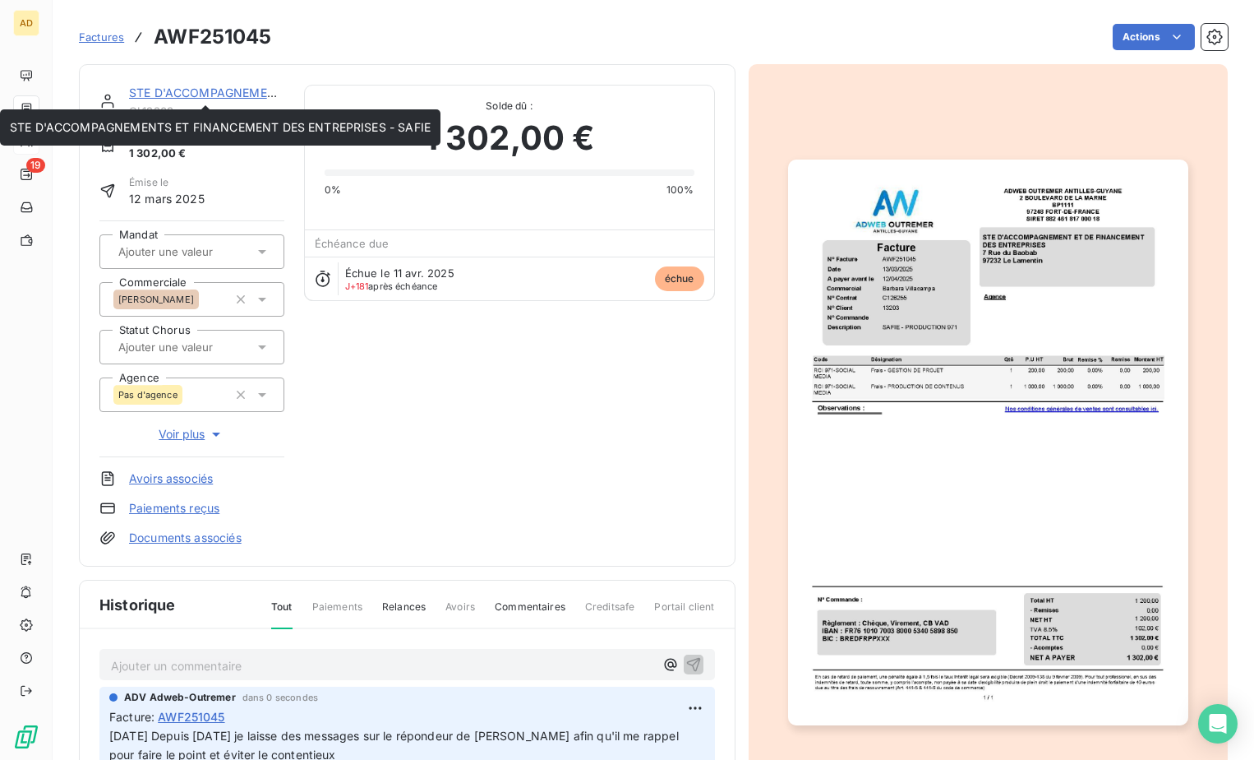
click at [192, 94] on link "STE D'ACCOMPAGNEMENTS ET FINANCEMENT DES ENTREPRISES - SAFIE" at bounding box center [339, 92] width 421 height 14
